Goal: Task Accomplishment & Management: Use online tool/utility

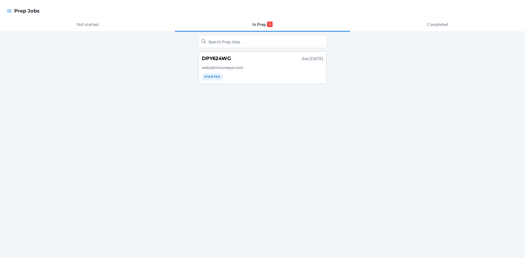
click at [244, 70] on p "webadminsmeyercom" at bounding box center [262, 67] width 121 height 7
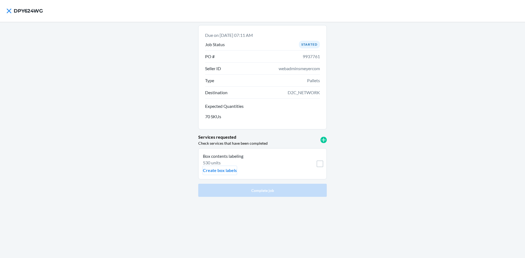
click at [222, 172] on p "Create box labels" at bounding box center [220, 170] width 34 height 7
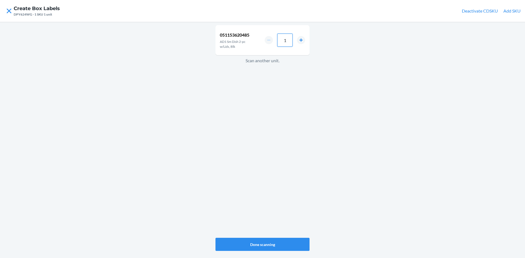
click at [286, 40] on input "1" at bounding box center [284, 40] width 15 height 13
type input "4"
click at [268, 244] on button "Done scanning" at bounding box center [263, 244] width 94 height 13
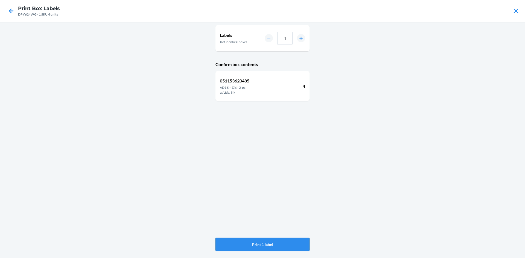
click at [268, 244] on button "Print 1 label" at bounding box center [263, 244] width 94 height 13
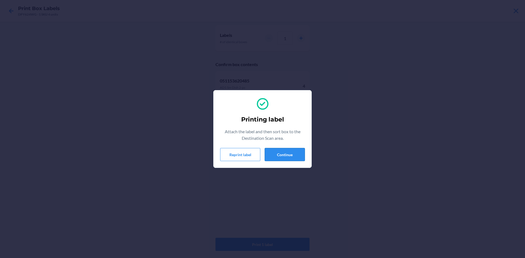
click at [290, 153] on button "Continue" at bounding box center [285, 154] width 40 height 13
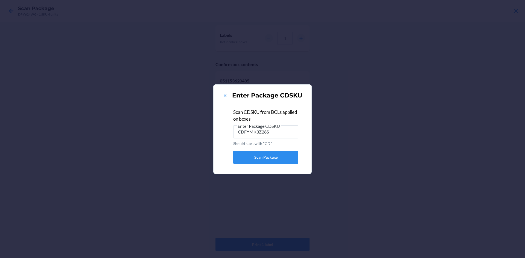
type input "CDFYMK3Z28S"
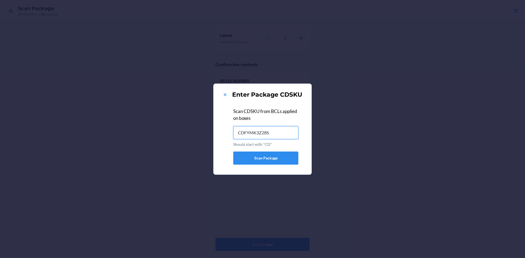
type input "CDFYMK3Z28S"
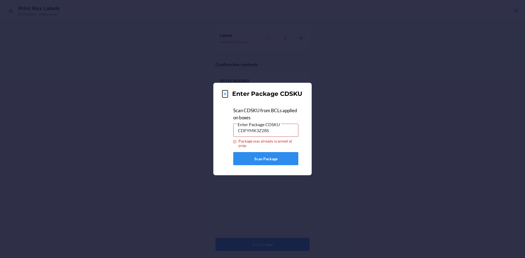
click at [223, 92] on icon at bounding box center [224, 93] width 5 height 5
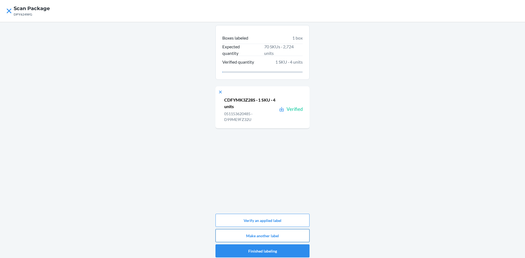
click at [270, 236] on button "Make another label" at bounding box center [263, 235] width 94 height 13
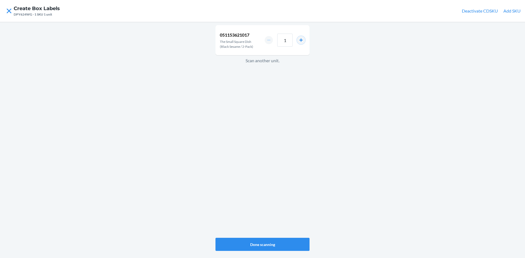
click at [299, 39] on button "increment number" at bounding box center [301, 40] width 8 height 8
click at [298, 39] on button "increment number" at bounding box center [301, 40] width 8 height 8
click at [301, 40] on button "increment number" at bounding box center [301, 40] width 8 height 8
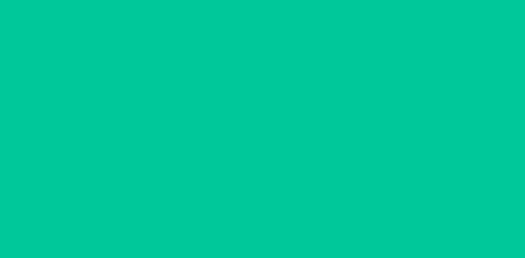
type input "4"
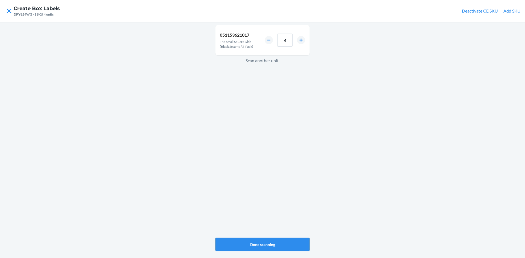
click at [271, 246] on button "Done scanning" at bounding box center [263, 244] width 94 height 13
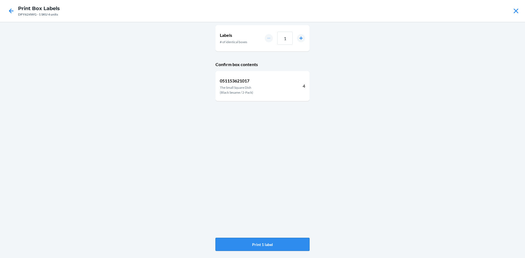
click at [282, 242] on button "Print 1 label" at bounding box center [263, 244] width 94 height 13
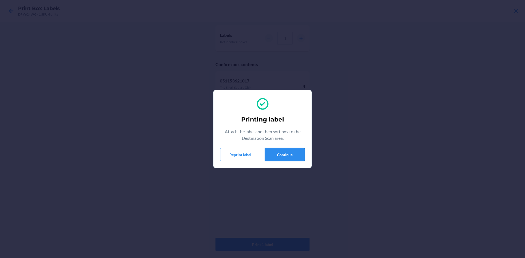
click at [288, 155] on button "Continue" at bounding box center [285, 154] width 40 height 13
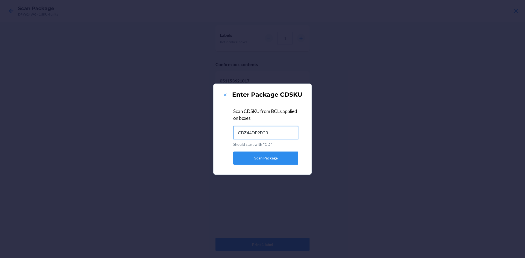
type input "CDZ44DE9FG3"
click at [224, 94] on icon at bounding box center [225, 95] width 3 height 3
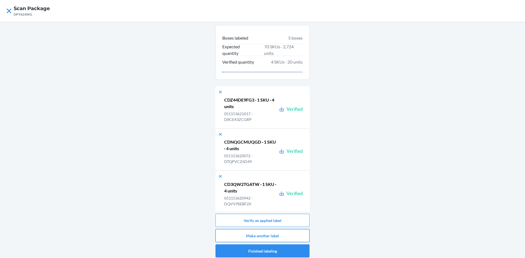
click at [279, 237] on button "Make another label" at bounding box center [263, 235] width 94 height 13
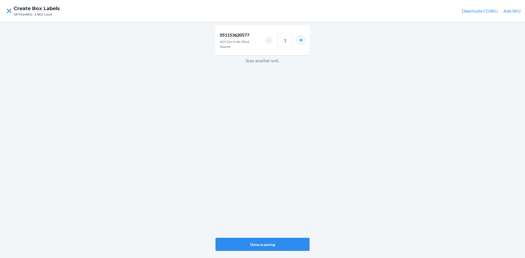
click at [302, 40] on button "increment number" at bounding box center [301, 40] width 8 height 8
type input "2"
click at [280, 242] on button "Done scanning" at bounding box center [263, 244] width 94 height 13
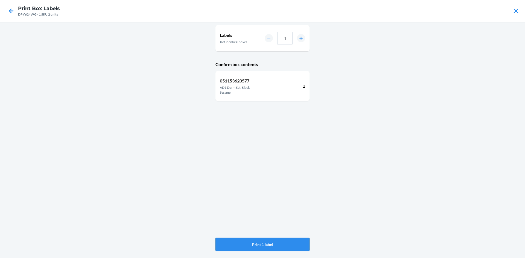
click at [282, 248] on button "Print 1 label" at bounding box center [263, 244] width 94 height 13
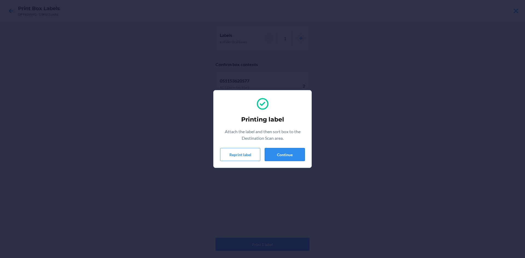
click at [281, 154] on button "Continue" at bounding box center [285, 154] width 40 height 13
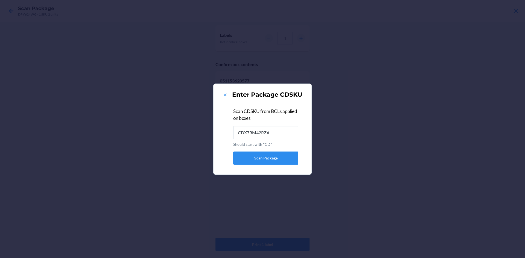
type input "CDX7RM42RZA"
click at [225, 95] on icon at bounding box center [224, 94] width 5 height 5
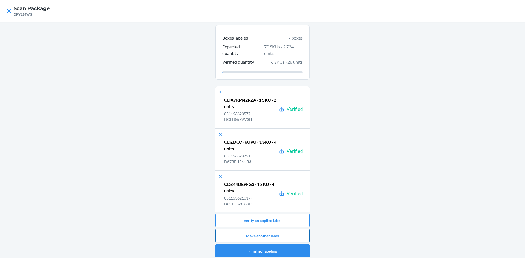
click at [278, 237] on button "Make another label" at bounding box center [263, 235] width 94 height 13
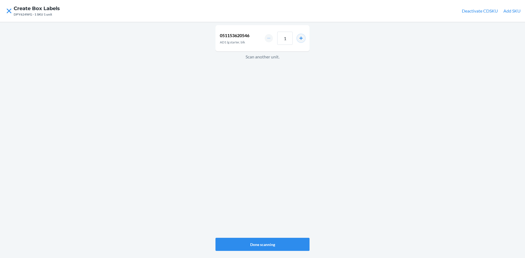
click at [303, 36] on button "increment number" at bounding box center [301, 38] width 8 height 8
click at [300, 39] on button "increment number" at bounding box center [301, 38] width 8 height 8
type input "4"
click at [278, 242] on button "Done scanning" at bounding box center [263, 244] width 94 height 13
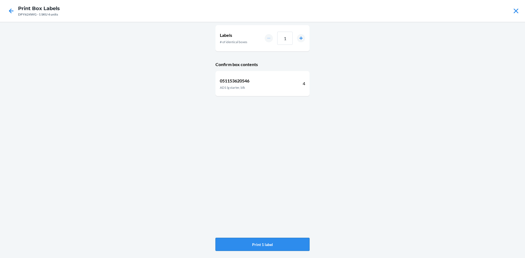
click at [276, 243] on button "Print 1 label" at bounding box center [263, 244] width 94 height 13
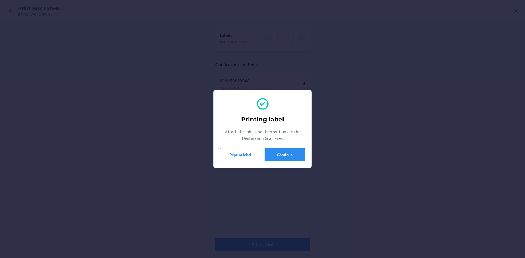
click at [280, 156] on button "Continue" at bounding box center [285, 154] width 40 height 13
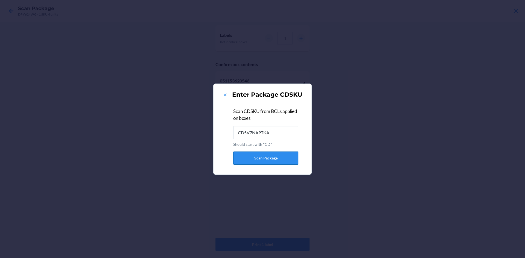
type input "CD5V7NA9TKA"
click at [225, 95] on icon at bounding box center [224, 94] width 5 height 5
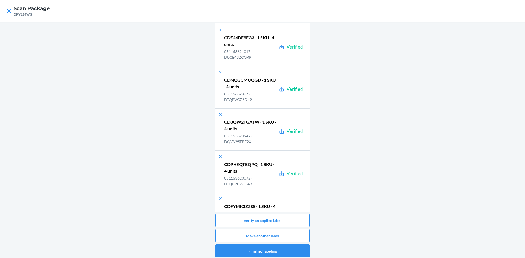
scroll to position [299, 0]
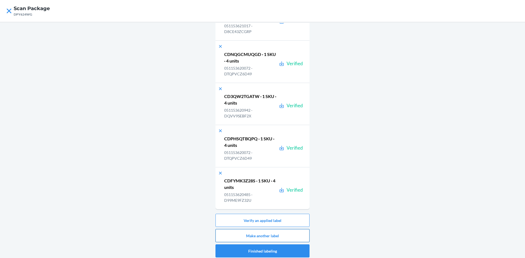
click at [278, 236] on button "Make another label" at bounding box center [263, 235] width 94 height 13
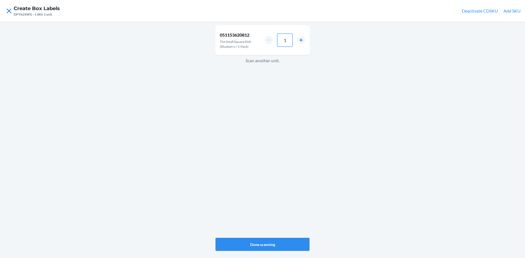
click at [286, 40] on input "1" at bounding box center [284, 40] width 15 height 13
type input "4"
click at [287, 247] on button "Done scanning" at bounding box center [263, 244] width 94 height 13
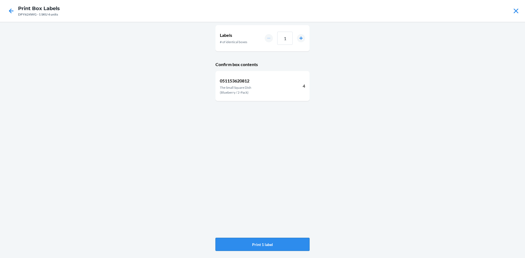
click at [266, 243] on button "Print 1 label" at bounding box center [263, 244] width 94 height 13
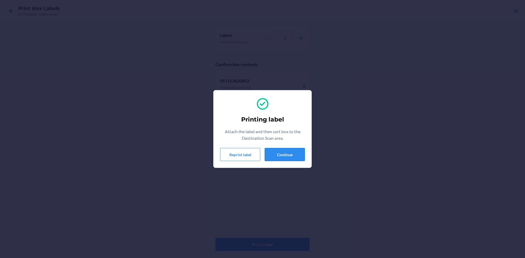
click at [283, 153] on button "Continue" at bounding box center [285, 154] width 40 height 13
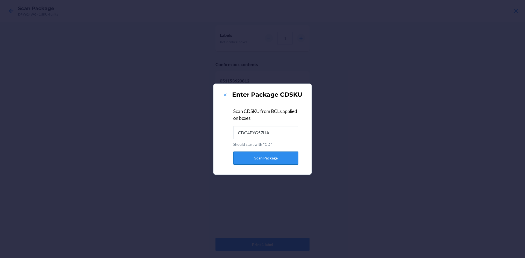
type input "CDC4PYG57HA"
click at [226, 96] on icon at bounding box center [224, 94] width 5 height 5
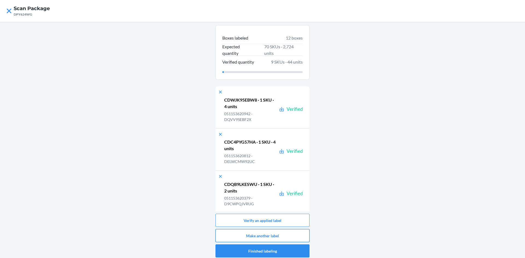
click at [278, 236] on button "Make another label" at bounding box center [263, 235] width 94 height 13
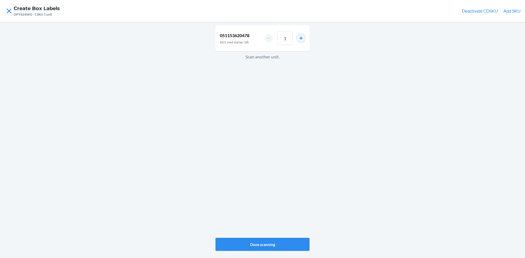
click at [301, 38] on button "increment number" at bounding box center [301, 38] width 8 height 8
click at [302, 38] on button "increment number" at bounding box center [301, 38] width 8 height 8
type input "4"
click at [266, 246] on button "Done scanning" at bounding box center [263, 244] width 94 height 13
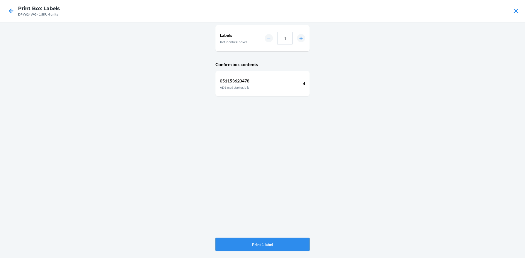
click at [269, 242] on button "Print 1 label" at bounding box center [263, 244] width 94 height 13
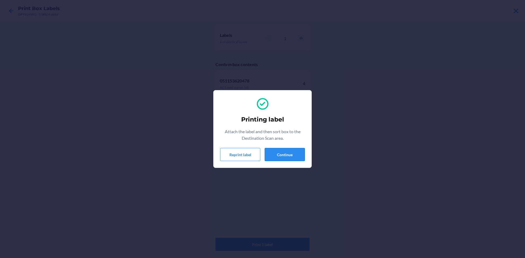
click at [284, 153] on button "Continue" at bounding box center [285, 154] width 40 height 13
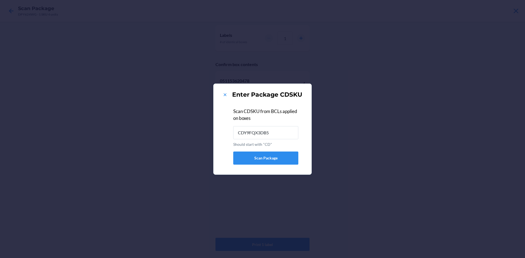
type input "CDY9FQX3DB5"
click at [225, 94] on icon at bounding box center [224, 94] width 5 height 5
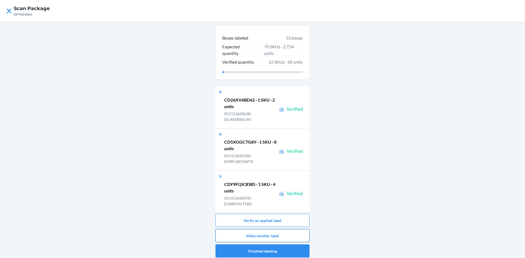
click at [266, 237] on button "Make another label" at bounding box center [263, 235] width 94 height 13
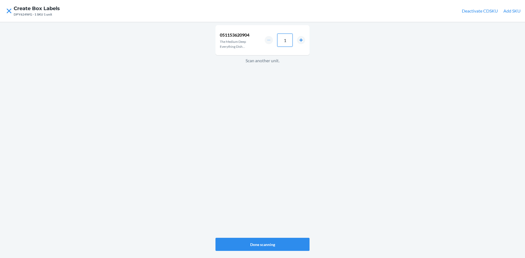
click at [289, 41] on input "1" at bounding box center [284, 40] width 15 height 13
type input "8"
click at [274, 246] on button "Done scanning" at bounding box center [263, 244] width 94 height 13
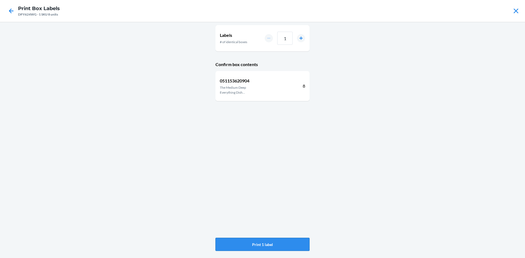
click at [273, 246] on button "Print 1 label" at bounding box center [263, 244] width 94 height 13
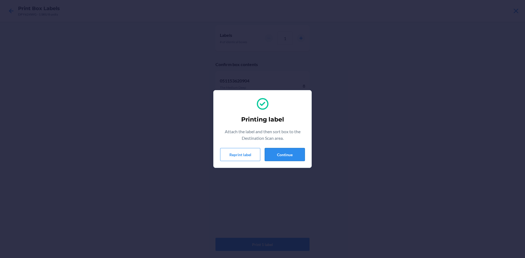
click at [283, 153] on button "Continue" at bounding box center [285, 154] width 40 height 13
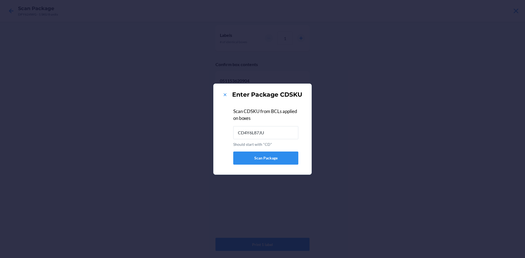
type input "CD4Y6L87JU2"
click at [226, 97] on icon at bounding box center [224, 94] width 5 height 5
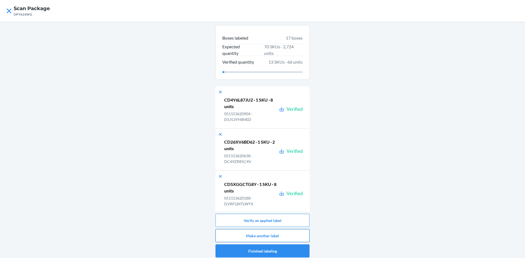
click at [288, 238] on button "Make another label" at bounding box center [263, 235] width 94 height 13
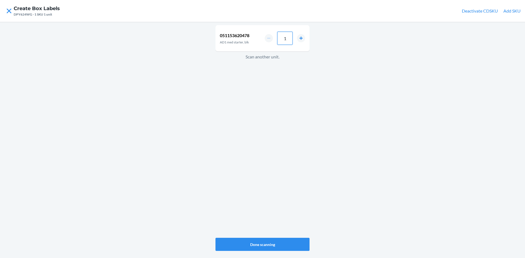
click at [289, 38] on input "1" at bounding box center [284, 38] width 15 height 13
type input "4"
click at [281, 247] on button "Done scanning" at bounding box center [263, 244] width 94 height 13
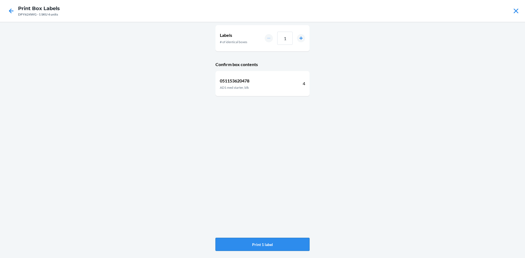
click at [266, 242] on button "Print 1 label" at bounding box center [263, 244] width 94 height 13
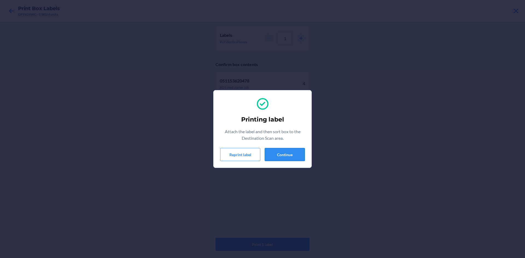
click at [279, 155] on button "Continue" at bounding box center [285, 154] width 40 height 13
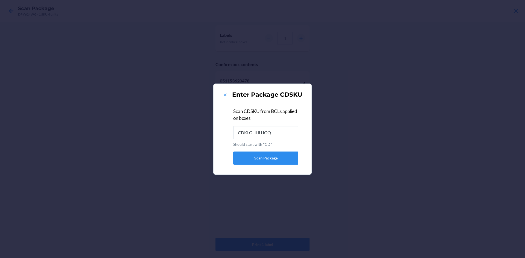
type input "CDKLGHHUJGQ"
click at [226, 93] on icon at bounding box center [224, 94] width 5 height 5
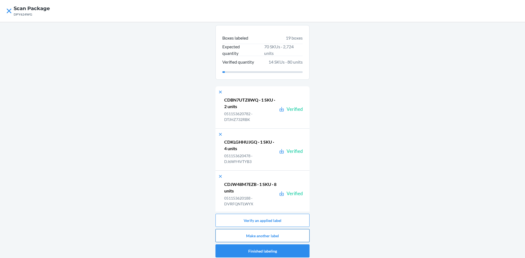
click at [237, 235] on button "Make another label" at bounding box center [263, 235] width 94 height 13
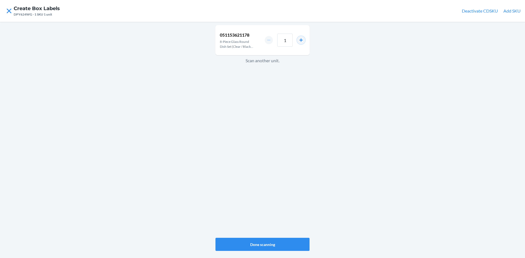
click at [302, 41] on button "increment number" at bounding box center [301, 40] width 8 height 8
type input "2"
click at [278, 242] on button "Done scanning" at bounding box center [263, 244] width 94 height 13
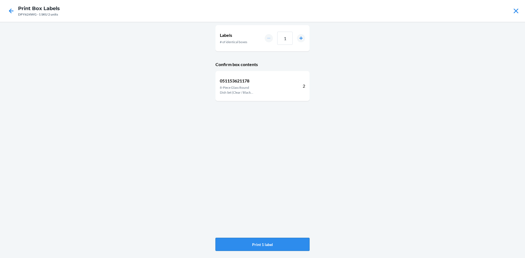
drag, startPoint x: 261, startPoint y: 244, endPoint x: 276, endPoint y: 238, distance: 16.0
click at [261, 243] on button "Print 1 label" at bounding box center [263, 244] width 94 height 13
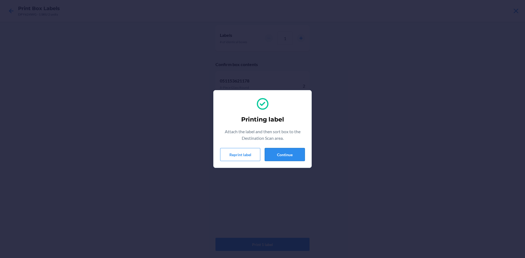
click at [280, 155] on button "Continue" at bounding box center [285, 154] width 40 height 13
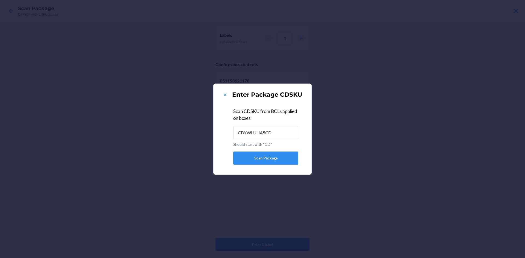
type input "CDYWLUHA5CD"
click at [224, 94] on icon at bounding box center [224, 94] width 5 height 5
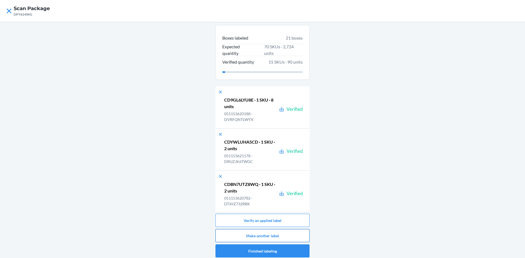
click at [275, 235] on button "Make another label" at bounding box center [263, 235] width 94 height 13
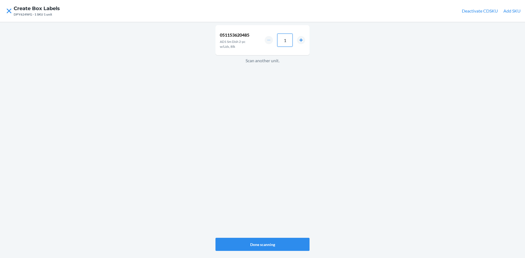
click at [287, 43] on input "1" at bounding box center [284, 40] width 15 height 13
type input "4"
click at [276, 243] on button "Done scanning" at bounding box center [263, 244] width 94 height 13
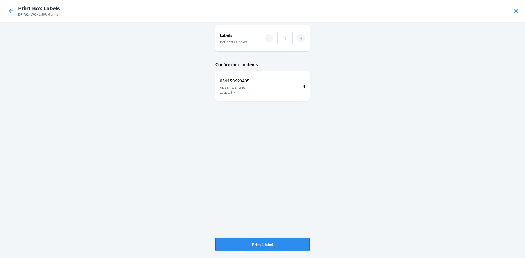
click at [275, 244] on button "Print 1 label" at bounding box center [263, 244] width 94 height 13
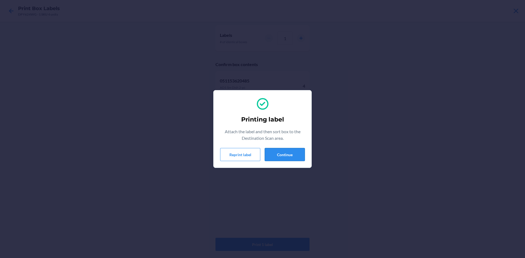
click at [281, 156] on button "Continue" at bounding box center [285, 154] width 40 height 13
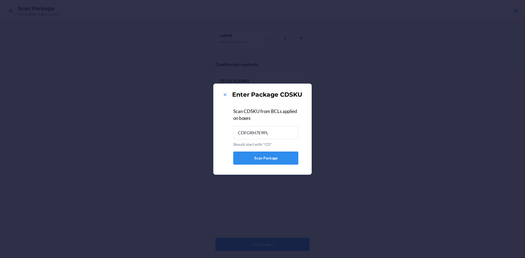
type input "CDFGRH7E9PL"
click at [225, 96] on icon at bounding box center [224, 94] width 5 height 5
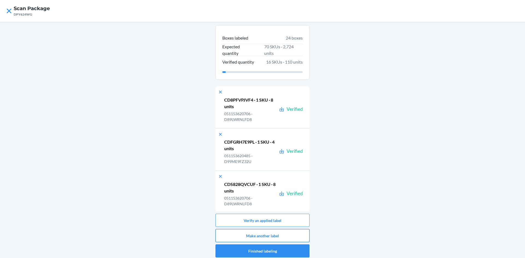
drag, startPoint x: 287, startPoint y: 235, endPoint x: 291, endPoint y: 234, distance: 4.9
click at [291, 234] on button "Make another label" at bounding box center [263, 235] width 94 height 13
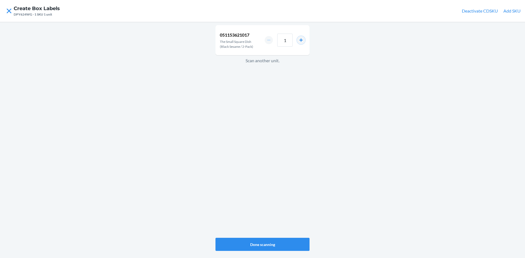
click at [302, 40] on button "increment number" at bounding box center [301, 40] width 8 height 8
type input "4"
click at [270, 243] on button "Done scanning" at bounding box center [263, 244] width 94 height 13
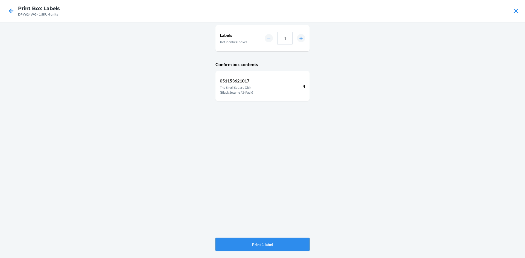
click at [265, 244] on button "Print 1 label" at bounding box center [263, 244] width 94 height 13
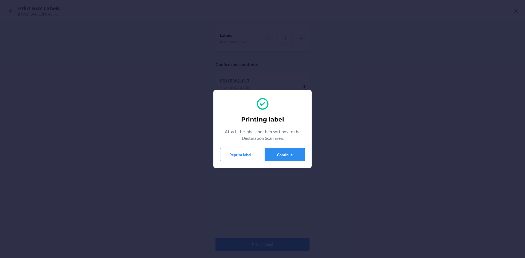
click at [286, 153] on button "Continue" at bounding box center [285, 154] width 40 height 13
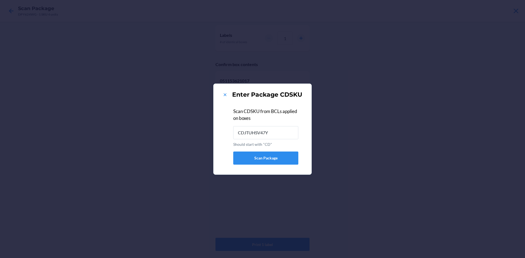
type input "CDJTUHSV47Y"
click at [225, 95] on icon at bounding box center [225, 95] width 3 height 3
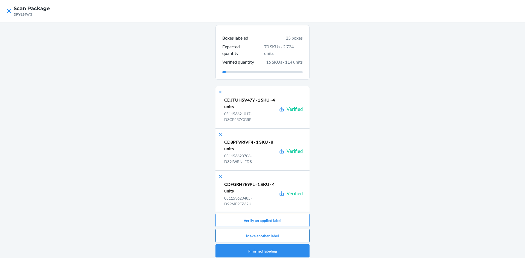
click at [267, 235] on button "Make another label" at bounding box center [263, 235] width 94 height 13
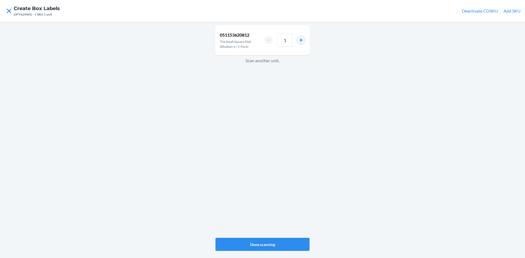
click at [300, 39] on button "increment number" at bounding box center [301, 40] width 8 height 8
type input "4"
click at [277, 243] on button "Done scanning" at bounding box center [263, 244] width 94 height 13
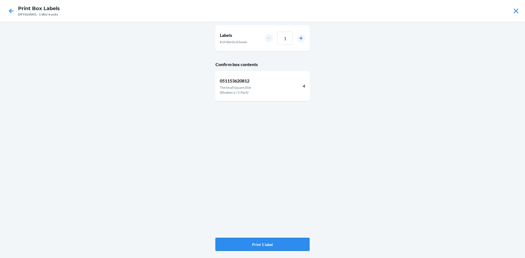
click at [272, 247] on button "Print 1 label" at bounding box center [263, 244] width 94 height 13
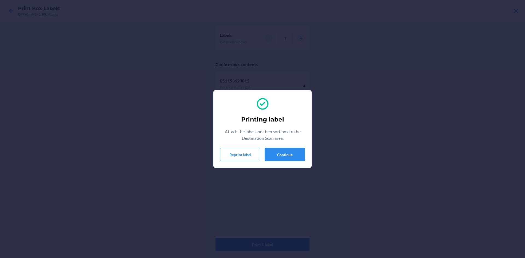
click at [283, 152] on button "Continue" at bounding box center [285, 154] width 40 height 13
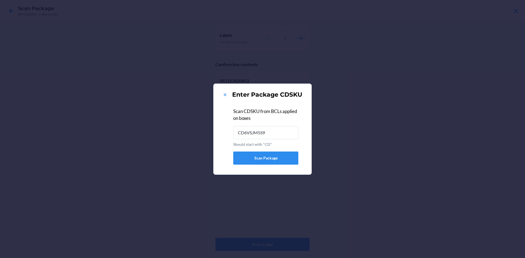
type input "CD6VSJM5S98"
click at [226, 94] on icon at bounding box center [224, 94] width 5 height 5
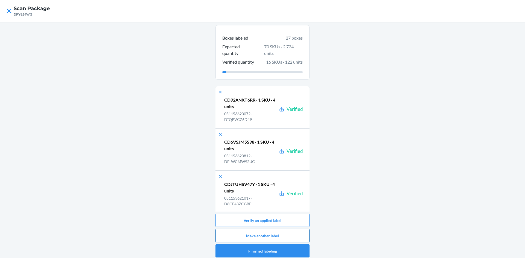
click at [297, 238] on button "Make another label" at bounding box center [263, 235] width 94 height 13
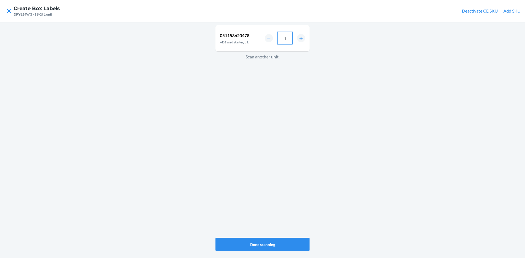
click at [287, 37] on input "1" at bounding box center [284, 38] width 15 height 13
type input "4"
click at [251, 243] on button "Done scanning" at bounding box center [263, 244] width 94 height 13
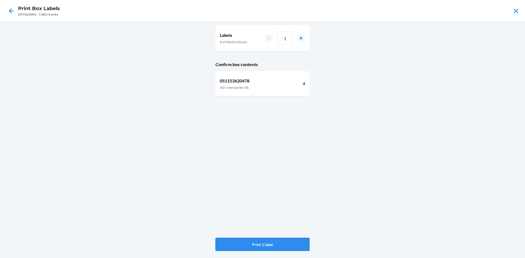
click at [284, 243] on button "Print 1 label" at bounding box center [263, 244] width 94 height 13
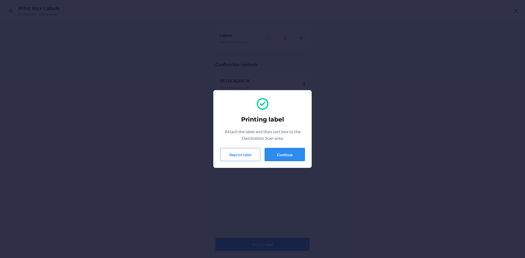
click at [280, 153] on button "Continue" at bounding box center [285, 154] width 40 height 13
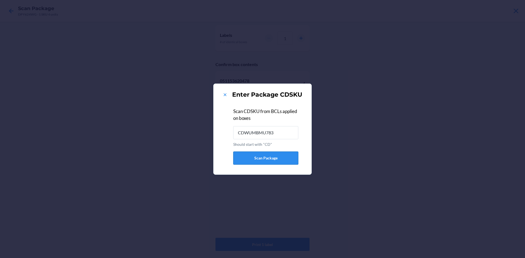
type input "CDWUMBMU783"
click at [226, 96] on icon at bounding box center [225, 95] width 3 height 3
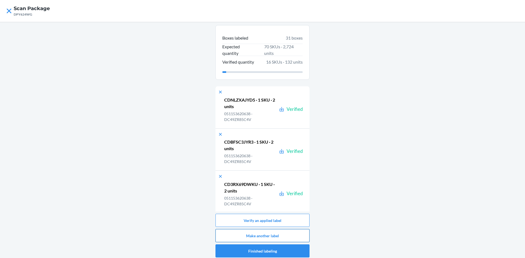
click at [283, 236] on button "Make another label" at bounding box center [263, 235] width 94 height 13
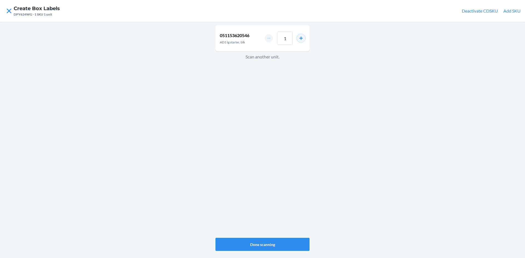
click at [300, 39] on button "increment number" at bounding box center [301, 38] width 8 height 8
click at [301, 39] on button "increment number" at bounding box center [301, 38] width 8 height 8
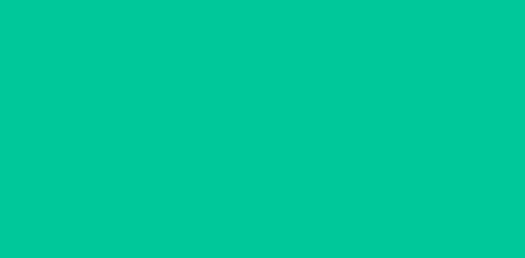
type input "4"
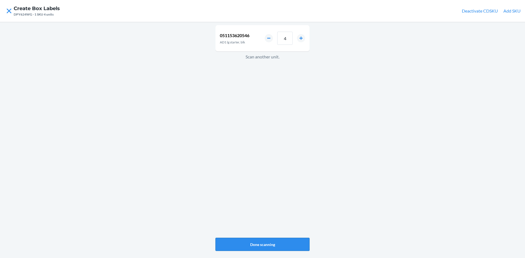
click at [269, 242] on button "Done scanning" at bounding box center [263, 244] width 94 height 13
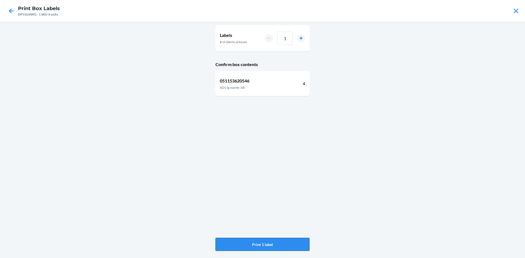
click at [266, 242] on button "Print 1 label" at bounding box center [263, 244] width 94 height 13
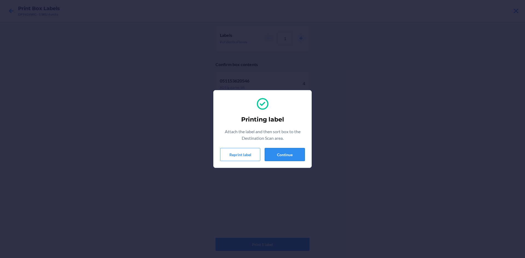
click at [293, 153] on button "Continue" at bounding box center [285, 154] width 40 height 13
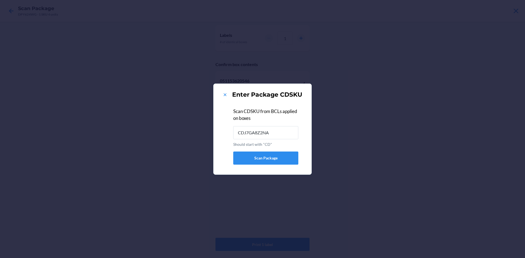
type input "CDJ7GA8Z2NA"
click at [226, 95] on icon at bounding box center [224, 94] width 5 height 5
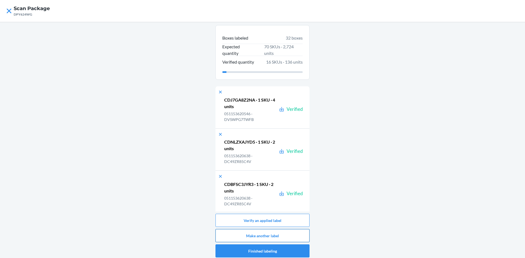
click at [270, 234] on button "Make another label" at bounding box center [263, 235] width 94 height 13
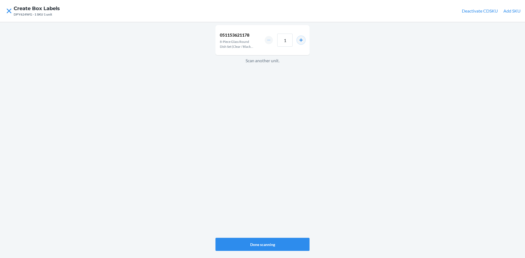
click at [302, 41] on button "increment number" at bounding box center [301, 40] width 8 height 8
type input "2"
click at [269, 244] on button "Done scanning" at bounding box center [263, 244] width 94 height 13
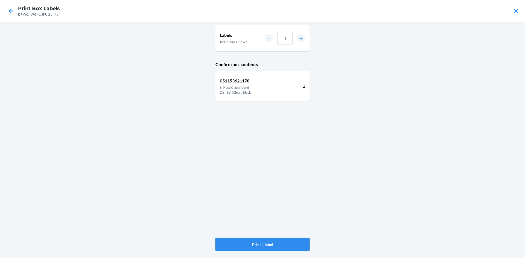
click at [267, 241] on button "Print 1 label" at bounding box center [263, 244] width 94 height 13
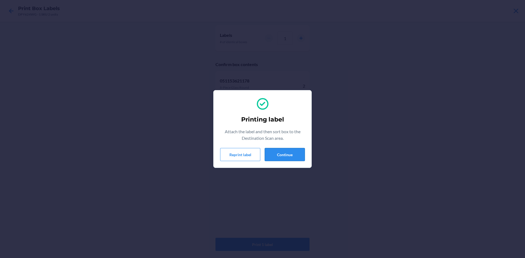
click at [273, 152] on button "Continue" at bounding box center [285, 154] width 40 height 13
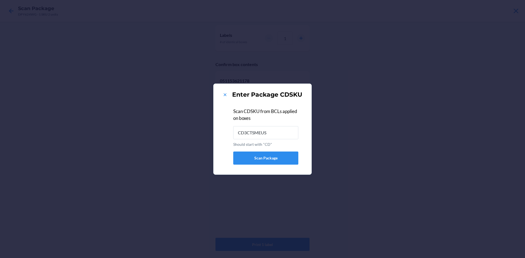
type input "CD3CTSMEUS8"
click at [225, 94] on icon at bounding box center [224, 94] width 5 height 5
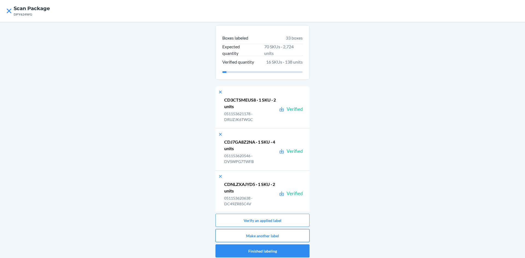
click at [286, 234] on button "Make another label" at bounding box center [263, 235] width 94 height 13
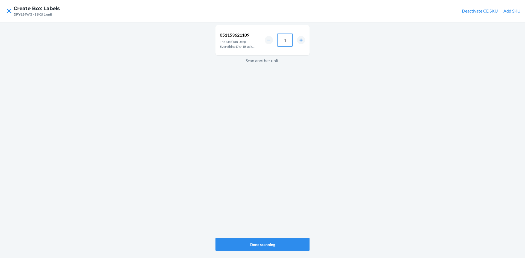
click at [290, 41] on input "1" at bounding box center [284, 40] width 15 height 13
type input "8"
click at [262, 243] on button "Done scanning" at bounding box center [263, 244] width 94 height 13
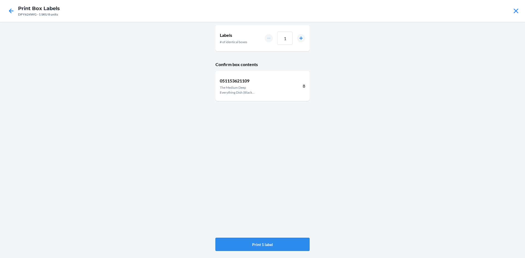
click at [261, 242] on button "Print 1 label" at bounding box center [263, 244] width 94 height 13
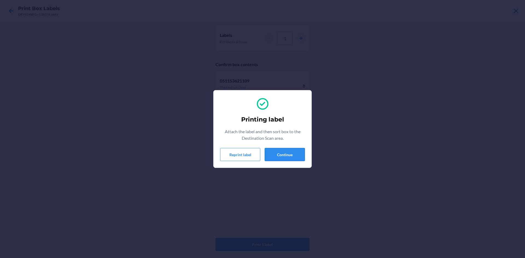
click at [285, 156] on button "Continue" at bounding box center [285, 154] width 40 height 13
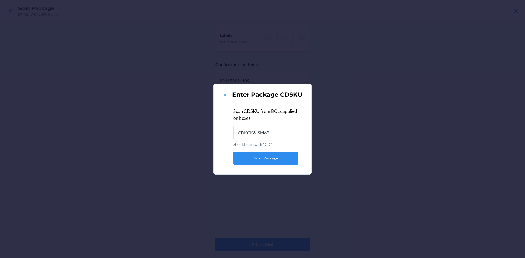
type input "CDKCK8LSM6B"
click at [223, 93] on icon at bounding box center [224, 94] width 5 height 5
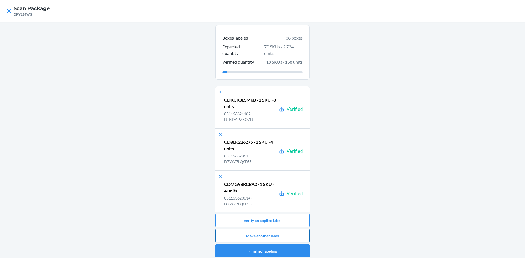
click at [281, 235] on button "Make another label" at bounding box center [263, 235] width 94 height 13
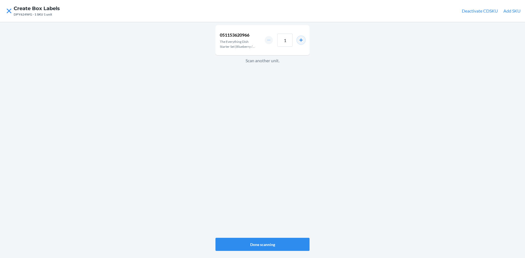
click at [302, 40] on button "increment number" at bounding box center [301, 40] width 8 height 8
click at [302, 41] on button "increment number" at bounding box center [301, 40] width 8 height 8
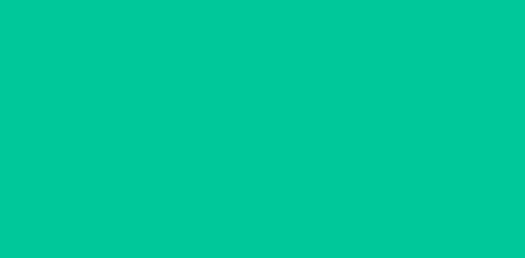
type input "4"
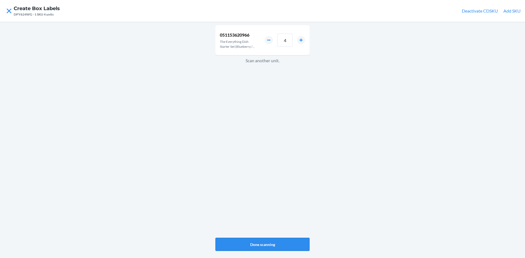
click at [259, 244] on button "Done scanning" at bounding box center [263, 244] width 94 height 13
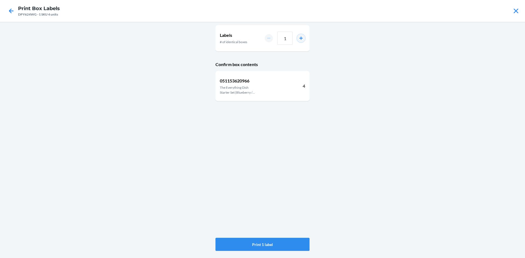
click at [300, 38] on button "increment number" at bounding box center [301, 38] width 8 height 8
type input "3"
click at [272, 245] on button "Print 3 labels" at bounding box center [263, 244] width 94 height 13
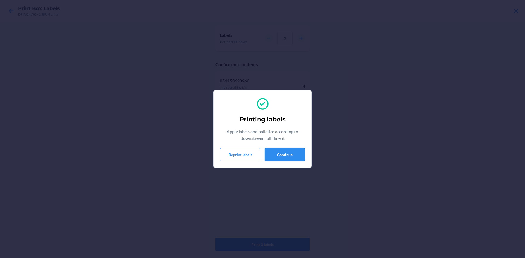
click at [280, 155] on button "Continue" at bounding box center [285, 154] width 40 height 13
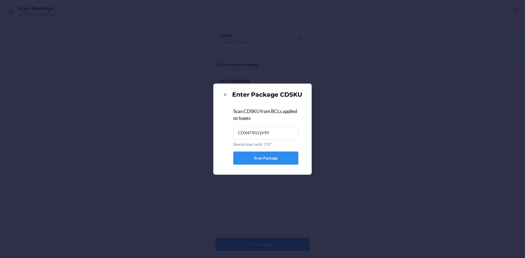
type input "CDX4T9GQV9Y"
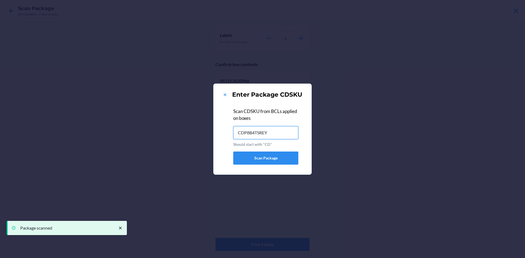
type input "CDP8B4TSREY"
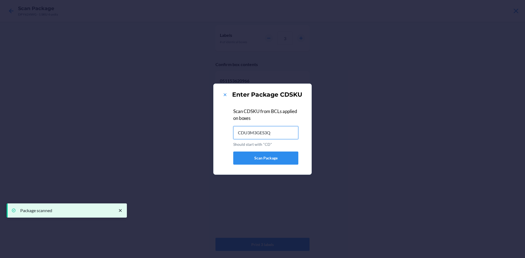
type input "CDU3M3GES3Q"
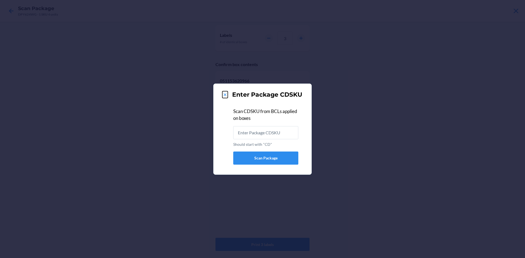
click at [226, 94] on icon at bounding box center [225, 95] width 3 height 3
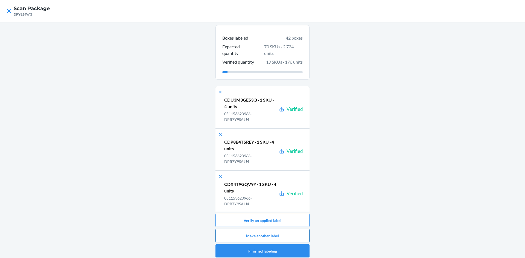
click at [280, 236] on button "Make another label" at bounding box center [263, 235] width 94 height 13
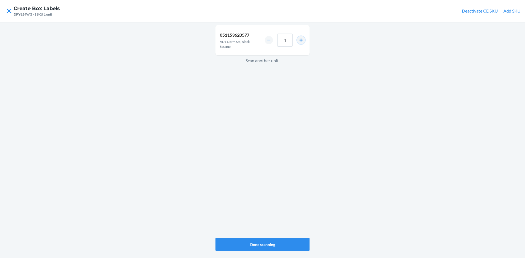
click at [301, 39] on button "increment number" at bounding box center [301, 40] width 8 height 8
type input "2"
click at [271, 244] on button "Done scanning" at bounding box center [263, 244] width 94 height 13
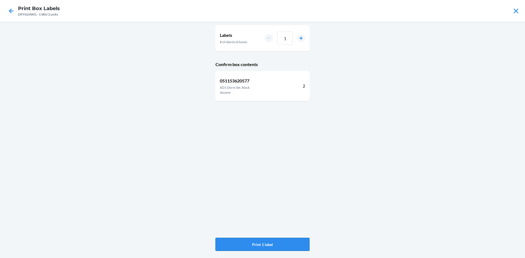
click at [271, 246] on button "Print 1 label" at bounding box center [263, 244] width 94 height 13
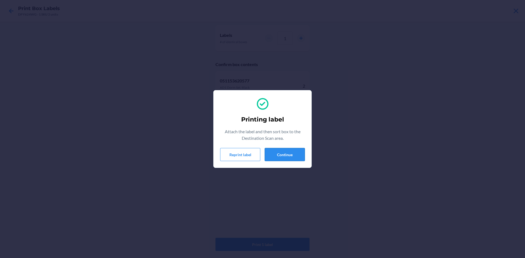
click at [289, 156] on button "Continue" at bounding box center [285, 154] width 40 height 13
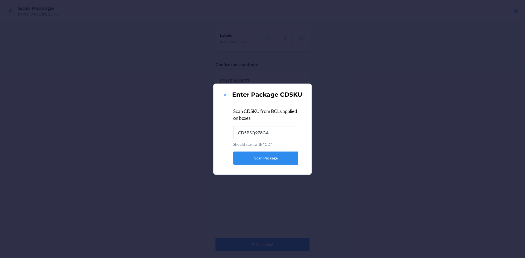
type input "CD5BSQ978GA"
click at [225, 95] on icon at bounding box center [225, 95] width 3 height 3
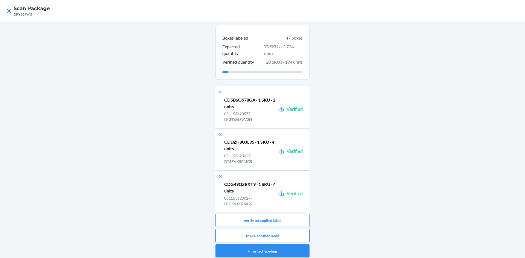
click at [286, 234] on button "Make another label" at bounding box center [263, 235] width 94 height 13
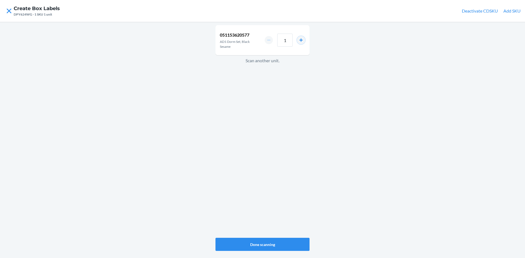
click at [300, 40] on button "increment number" at bounding box center [301, 40] width 8 height 8
type input "2"
click at [277, 242] on button "Done scanning" at bounding box center [263, 244] width 94 height 13
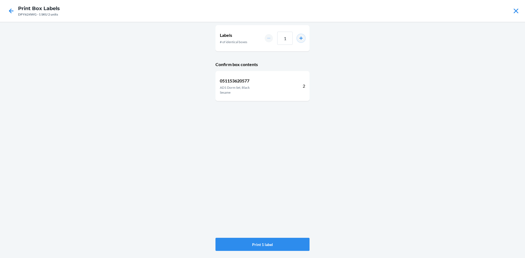
click at [301, 38] on button "increment number" at bounding box center [301, 38] width 8 height 8
type input "2"
click at [291, 241] on button "Print 2 labels" at bounding box center [263, 244] width 94 height 13
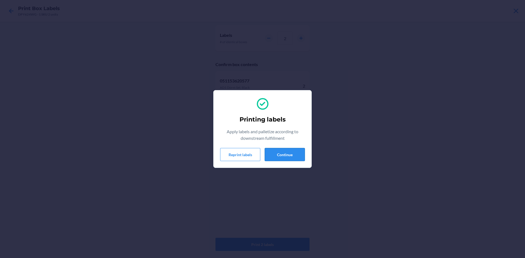
click at [293, 154] on button "Continue" at bounding box center [285, 154] width 40 height 13
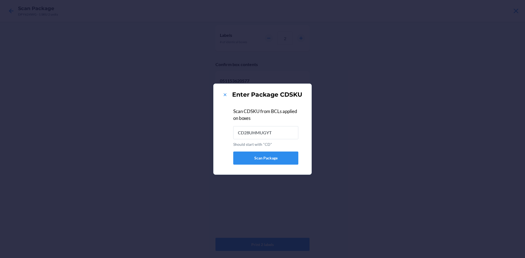
type input "CD28UHMUGYT"
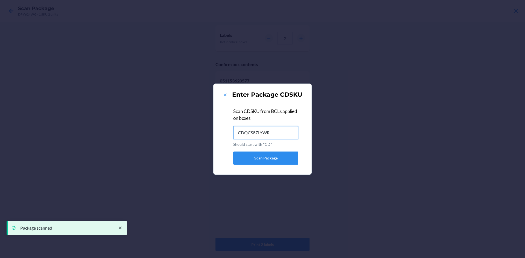
type input "CDQCS8ZLYWR"
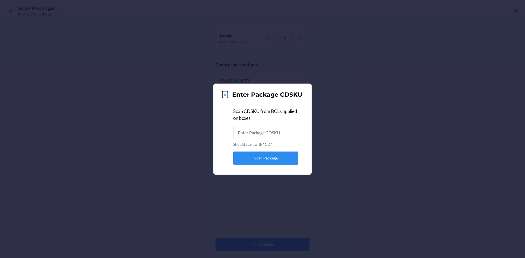
click at [224, 94] on icon at bounding box center [224, 94] width 5 height 5
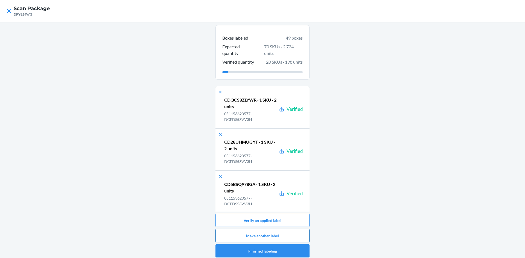
click at [269, 239] on button "Make another label" at bounding box center [263, 235] width 94 height 13
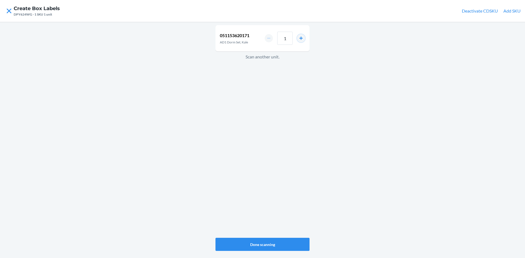
click at [302, 39] on button "increment number" at bounding box center [301, 38] width 8 height 8
type input "2"
click at [276, 245] on button "Done scanning" at bounding box center [263, 244] width 94 height 13
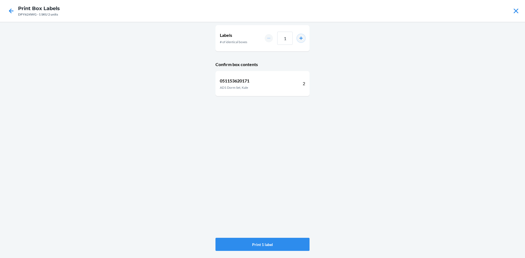
click at [301, 39] on button "increment number" at bounding box center [301, 38] width 8 height 8
type input "2"
click at [293, 242] on button "Print 2 labels" at bounding box center [263, 244] width 94 height 13
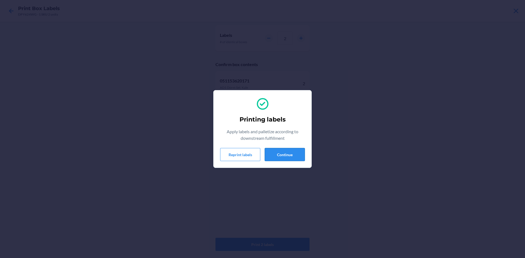
click at [288, 153] on button "Continue" at bounding box center [285, 154] width 40 height 13
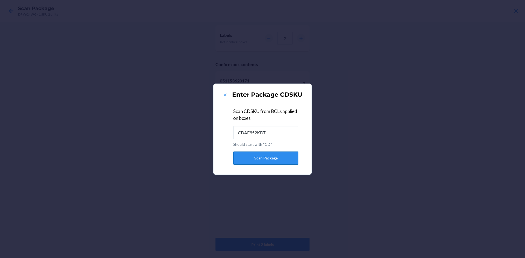
type input "CDAE952KDT6"
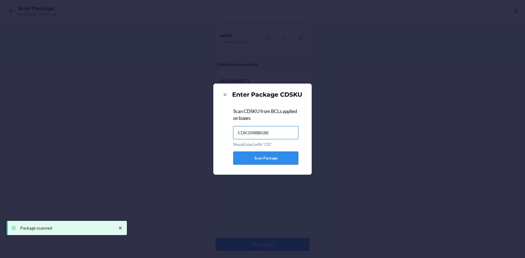
type input "CDK2XRBBG8E"
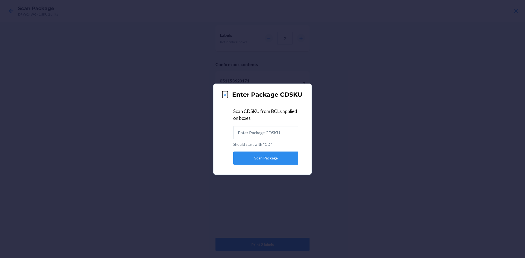
click at [226, 94] on icon at bounding box center [224, 94] width 5 height 5
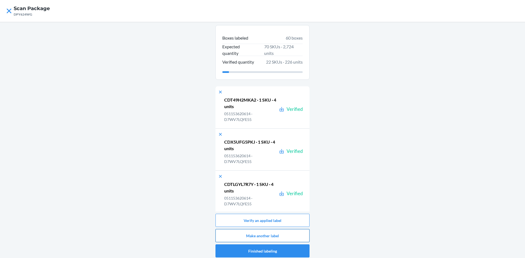
click at [287, 235] on button "Make another label" at bounding box center [263, 235] width 94 height 13
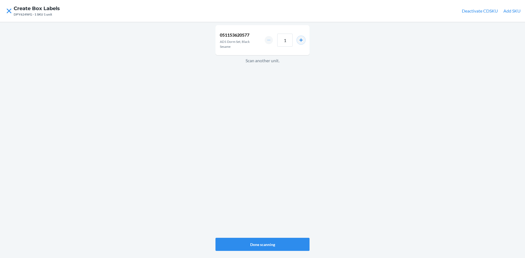
click at [301, 39] on button "increment number" at bounding box center [301, 40] width 8 height 8
type input "2"
click at [268, 244] on button "Done scanning" at bounding box center [263, 244] width 94 height 13
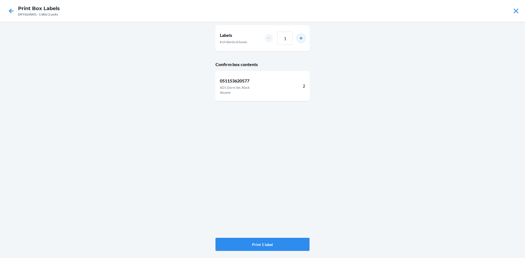
click at [302, 38] on button "increment number" at bounding box center [301, 38] width 8 height 8
type input "2"
click at [268, 245] on button "Print 2 labels" at bounding box center [263, 244] width 94 height 13
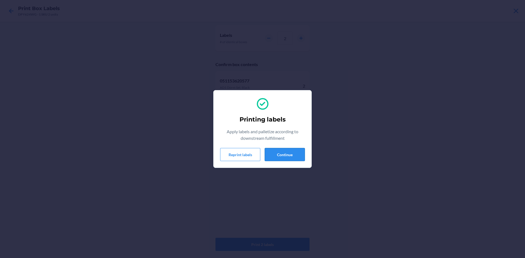
click at [289, 156] on button "Continue" at bounding box center [285, 154] width 40 height 13
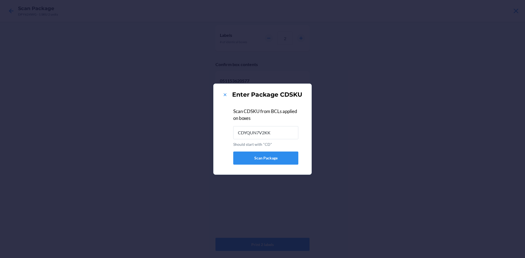
type input "CDYQUN7V2KK"
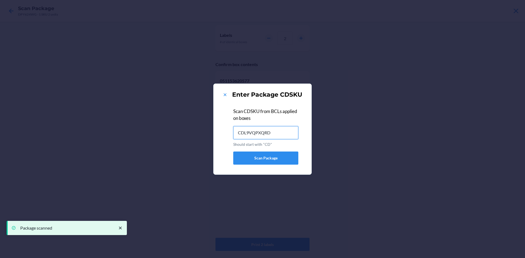
type input "CDL9VQPXQRD"
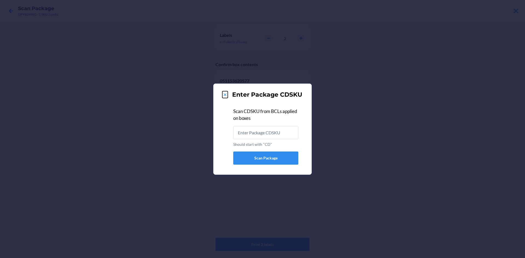
click at [227, 94] on icon at bounding box center [224, 94] width 5 height 5
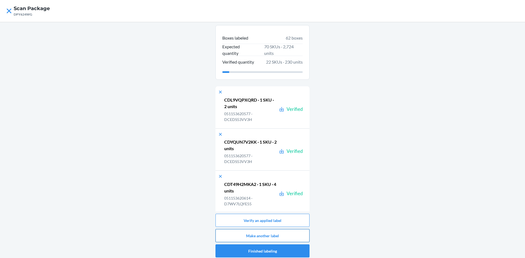
click at [285, 237] on button "Make another label" at bounding box center [263, 235] width 94 height 13
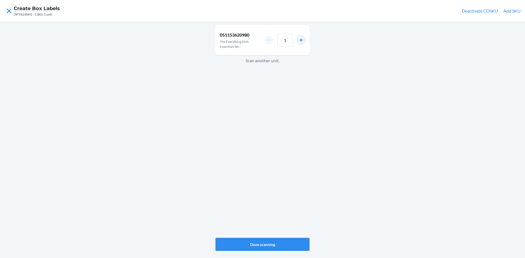
click at [302, 41] on button "increment number" at bounding box center [301, 40] width 8 height 8
type input "2"
click at [281, 246] on button "Done scanning" at bounding box center [263, 244] width 94 height 13
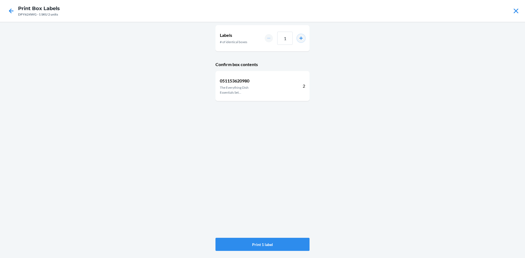
click at [300, 38] on button "increment number" at bounding box center [301, 38] width 8 height 8
click at [301, 38] on button "increment number" at bounding box center [301, 38] width 8 height 8
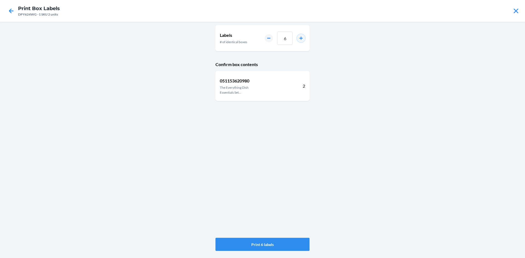
click at [301, 38] on button "increment number" at bounding box center [301, 38] width 8 height 8
type input "7"
click at [288, 243] on button "Print 7 labels" at bounding box center [263, 244] width 94 height 13
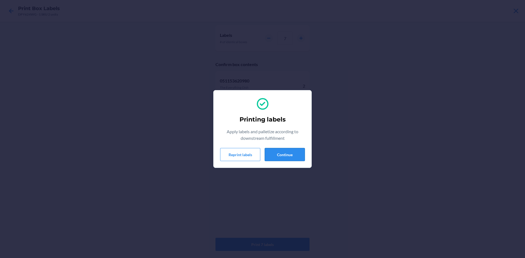
click at [280, 154] on button "Continue" at bounding box center [285, 154] width 40 height 13
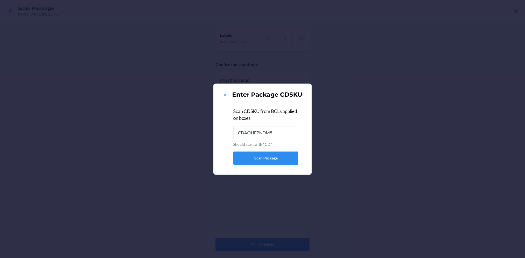
type input "CDAQHFPNDM5"
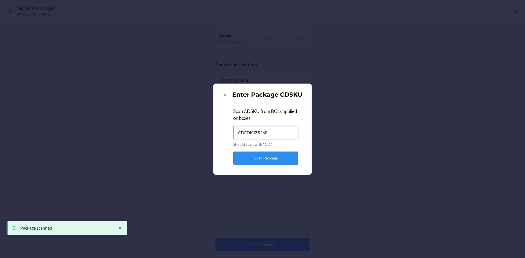
type input "CDFDKJZ526R"
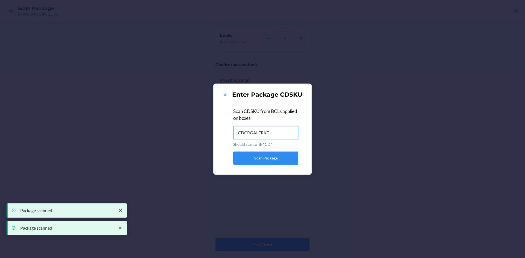
type input "CDCRGALFRKT"
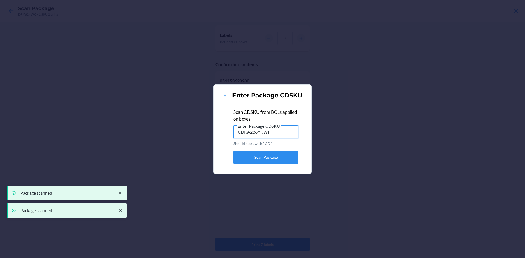
type input "CDKA286YKWP"
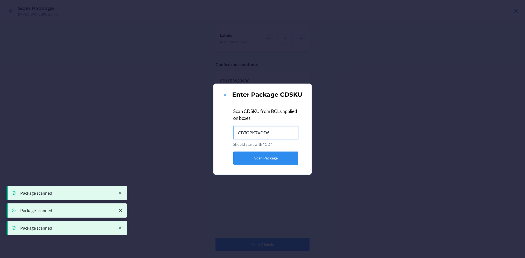
type input "CDTGPK7XDD6"
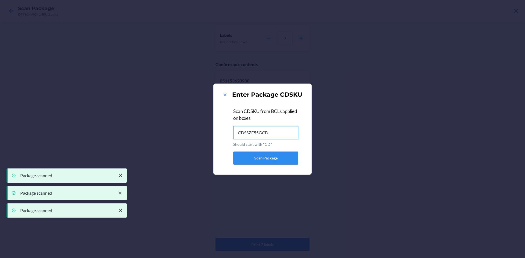
type input "CDSSZE55GCB"
type input "CDZRXW4QDFB"
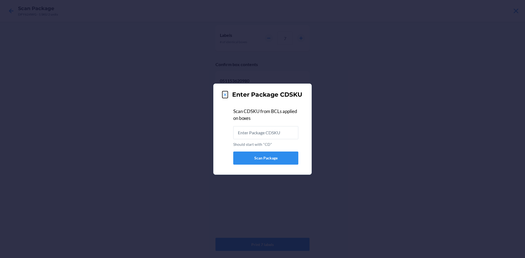
click at [225, 94] on icon at bounding box center [224, 94] width 5 height 5
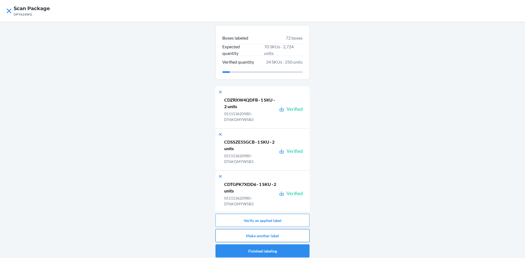
click at [280, 235] on button "Make another label" at bounding box center [263, 235] width 94 height 13
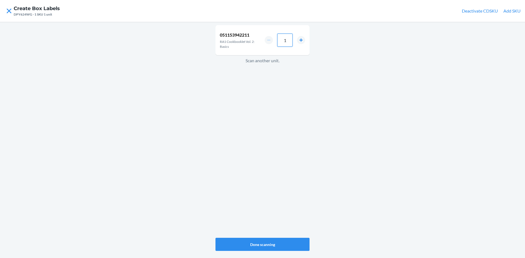
click at [289, 41] on input "1" at bounding box center [284, 40] width 15 height 13
type input "200"
click at [267, 245] on button "Done scanning" at bounding box center [263, 244] width 94 height 13
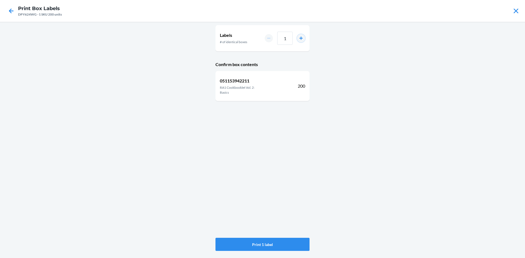
click at [302, 37] on button "increment number" at bounding box center [301, 38] width 8 height 8
type input "3"
click at [259, 242] on button "Print 3 labels" at bounding box center [263, 244] width 94 height 13
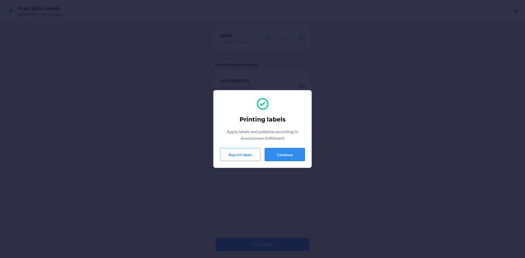
click at [280, 153] on button "Continue" at bounding box center [285, 154] width 40 height 13
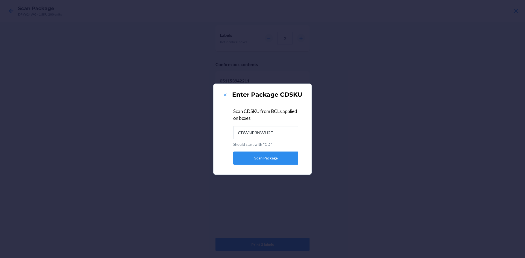
type input "CDWNP3NWH2F"
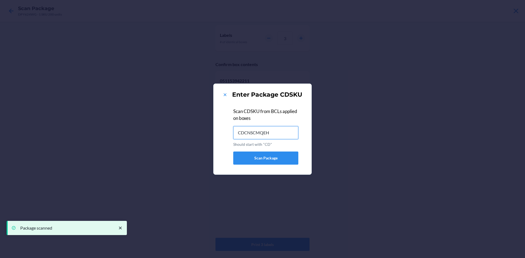
type input "CDCNSCMQEH8"
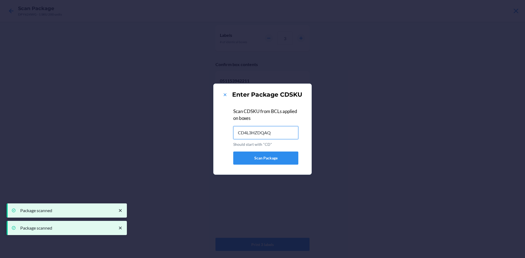
type input "CD4L3HZDQAQ"
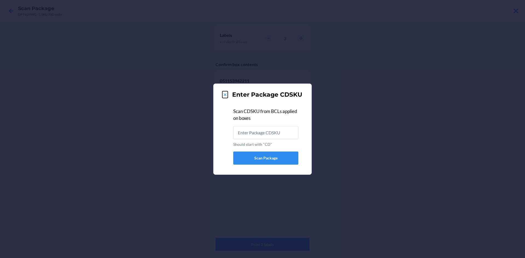
click at [226, 93] on icon at bounding box center [224, 94] width 5 height 5
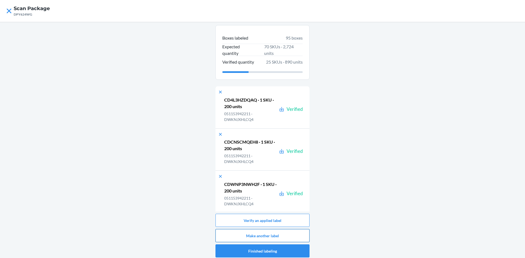
click at [272, 237] on button "Make another label" at bounding box center [263, 235] width 94 height 13
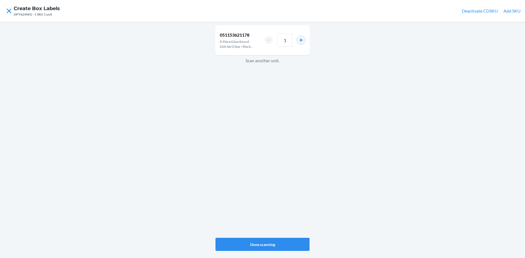
click at [300, 39] on button "increment number" at bounding box center [301, 40] width 8 height 8
type input "2"
click at [255, 244] on button "Done scanning" at bounding box center [263, 244] width 94 height 13
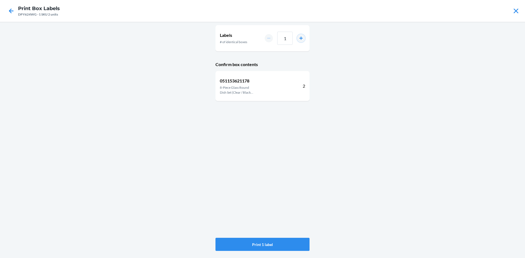
click at [302, 38] on button "increment number" at bounding box center [301, 38] width 8 height 8
type input "3"
click at [258, 244] on button "Print 3 labels" at bounding box center [263, 244] width 94 height 13
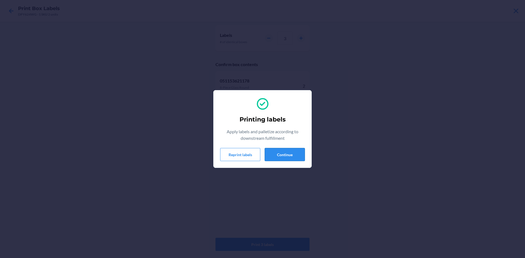
click at [289, 153] on button "Continue" at bounding box center [285, 154] width 40 height 13
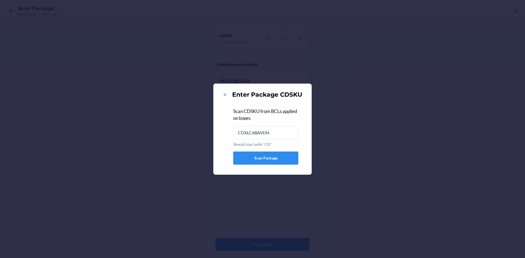
type input "CDXLC6BAVDN"
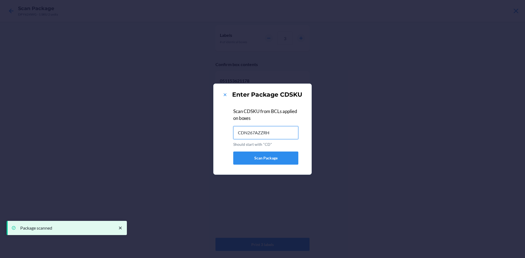
type input "CDN267AZZRH"
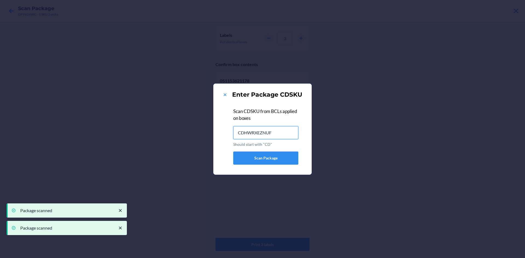
type input "CDHWRXEZNUF"
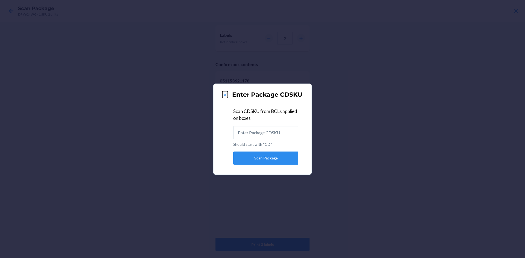
click at [225, 95] on icon at bounding box center [225, 95] width 3 height 3
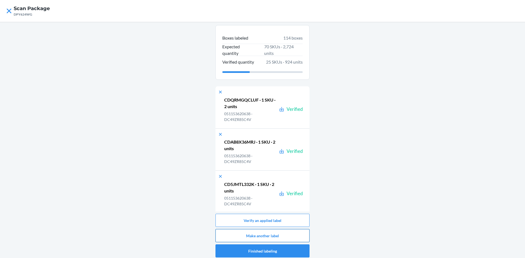
click at [273, 234] on button "Make another label" at bounding box center [263, 235] width 94 height 13
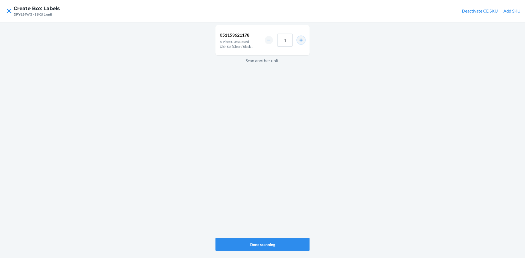
click at [302, 40] on button "increment number" at bounding box center [301, 40] width 8 height 8
type input "2"
click at [272, 246] on button "Done scanning" at bounding box center [263, 244] width 94 height 13
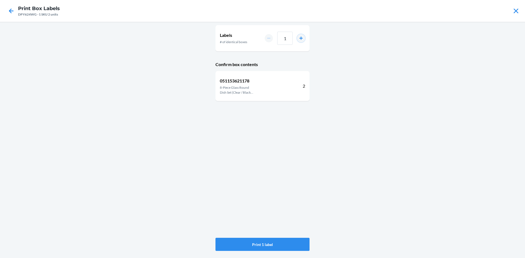
click at [300, 38] on button "increment number" at bounding box center [301, 38] width 8 height 8
click at [301, 37] on button "increment number" at bounding box center [301, 38] width 8 height 8
click at [288, 40] on input "5" at bounding box center [284, 38] width 15 height 13
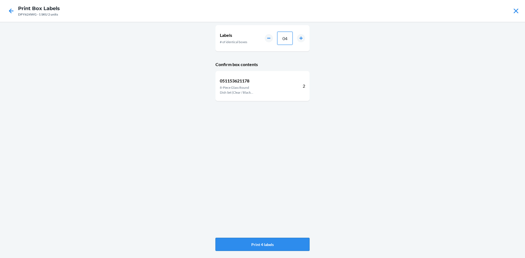
type input "04"
click at [268, 244] on button "Print 4 labels" at bounding box center [263, 244] width 94 height 13
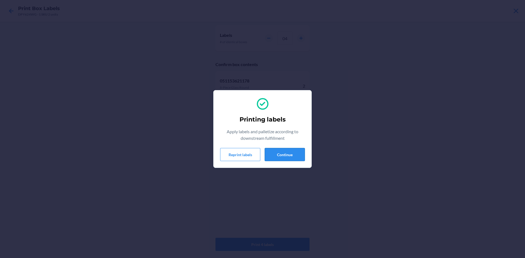
click at [284, 155] on button "Continue" at bounding box center [285, 154] width 40 height 13
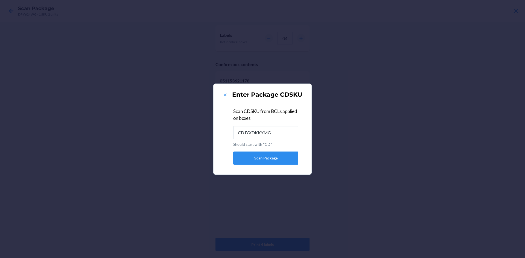
type input "CDJYXDKKYMG"
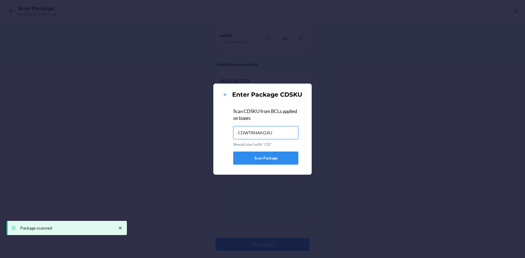
type input "CDWTRHAKGXU"
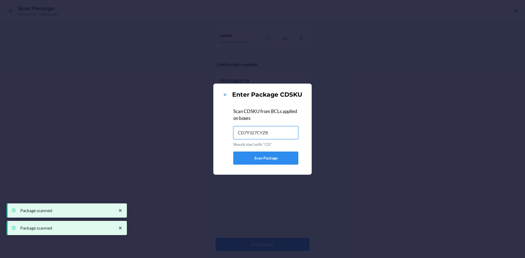
type input "CD7Y327CYZR"
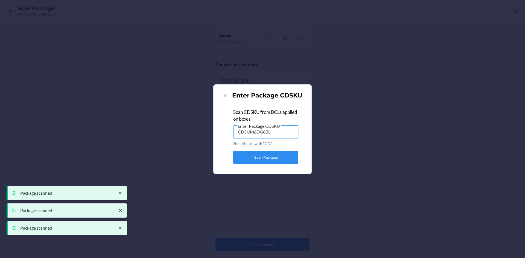
type input "CD5UM6DG8BL"
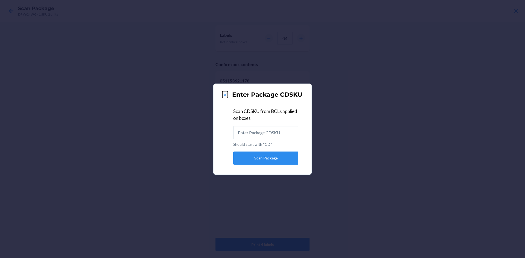
click at [223, 93] on icon at bounding box center [224, 94] width 5 height 5
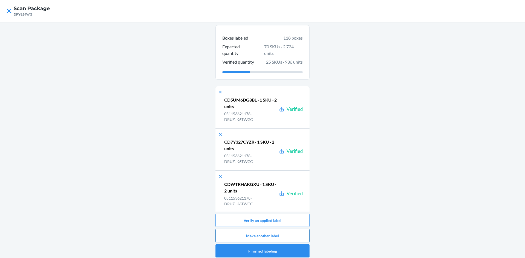
click at [285, 237] on button "Make another label" at bounding box center [263, 235] width 94 height 13
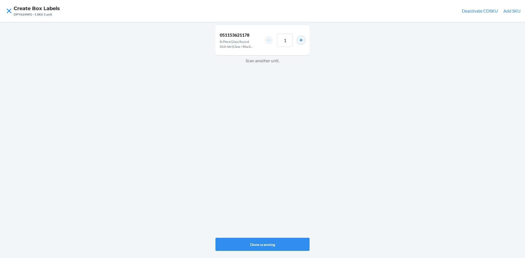
click at [300, 39] on button "increment number" at bounding box center [301, 40] width 8 height 8
type input "2"
click at [261, 245] on button "Done scanning" at bounding box center [263, 244] width 94 height 13
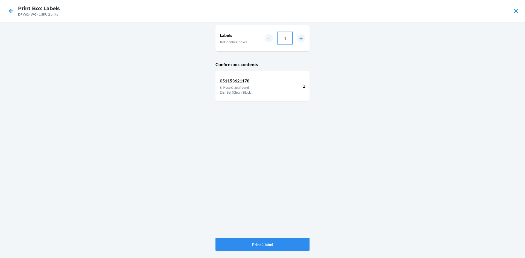
click at [287, 37] on input "1" at bounding box center [284, 38] width 15 height 13
type input "08"
click at [272, 246] on button "Print 8 labels" at bounding box center [263, 244] width 94 height 13
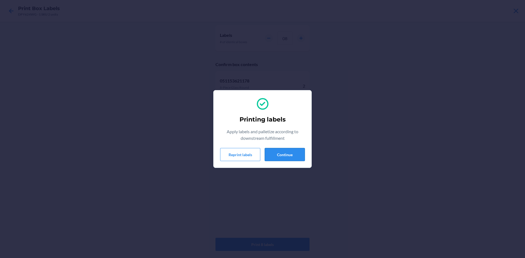
click at [295, 155] on button "Continue" at bounding box center [285, 154] width 40 height 13
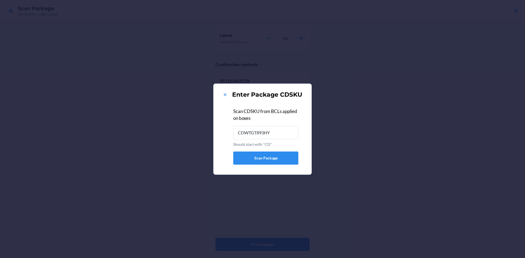
type input "CDWTGT893HY"
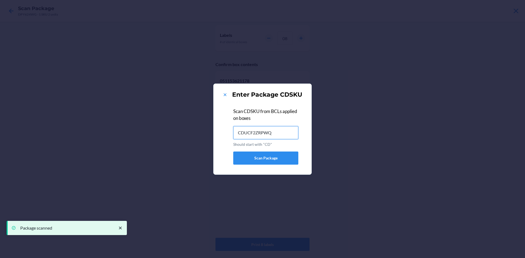
type input "CDUCF2ZRPWQ"
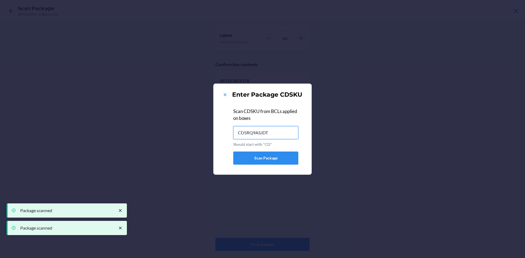
type input "CD5RQ9ASJDT"
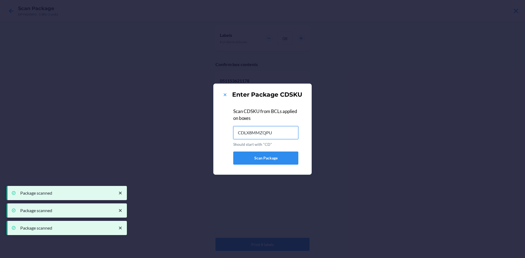
type input "CDLX8MMZQPU"
type input "CDL5SXSVSVB"
type input "CDXBQ4BNYTA"
type input "CDD288V3T8N"
type input "CDDEMP7FTR5"
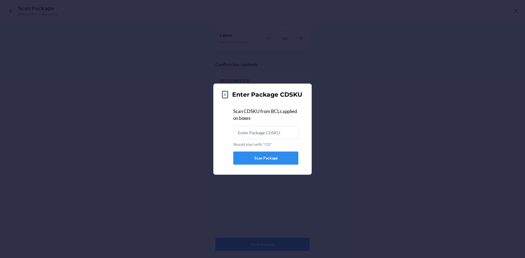
click at [223, 95] on icon at bounding box center [224, 94] width 5 height 5
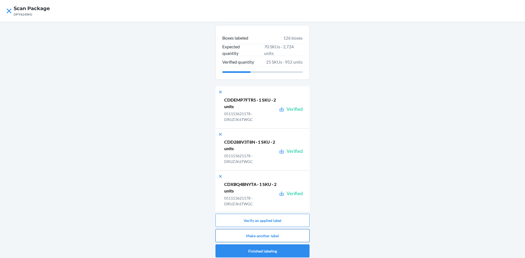
click at [278, 230] on button "Make another label" at bounding box center [263, 235] width 94 height 13
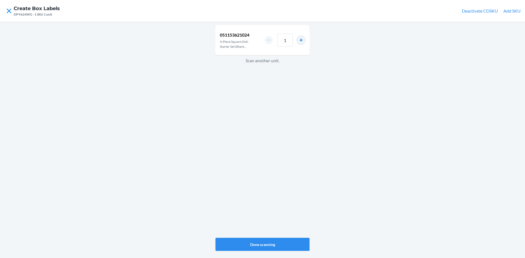
click at [300, 41] on button "increment number" at bounding box center [301, 40] width 8 height 8
click at [300, 40] on button "increment number" at bounding box center [301, 40] width 8 height 8
type input "4"
click at [266, 244] on button "Done scanning" at bounding box center [263, 244] width 94 height 13
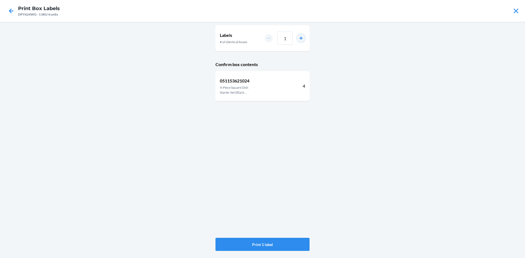
click at [301, 37] on button "increment number" at bounding box center [301, 38] width 8 height 8
type input "2"
click at [281, 243] on button "Print 2 labels" at bounding box center [263, 244] width 94 height 13
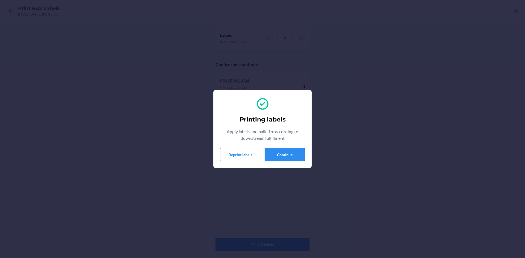
click at [298, 156] on button "Continue" at bounding box center [285, 154] width 40 height 13
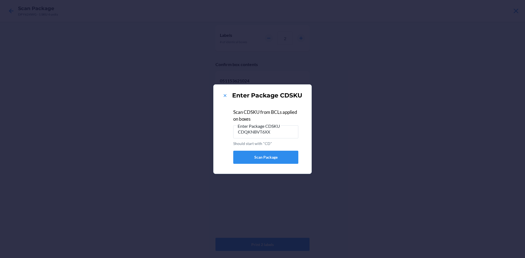
type input "CDQKNBVT6XX"
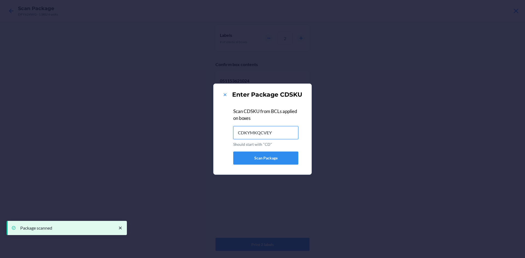
type input "CDKYMKQCVEY"
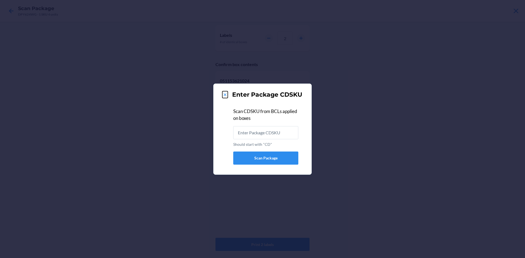
click at [225, 93] on icon at bounding box center [224, 94] width 5 height 5
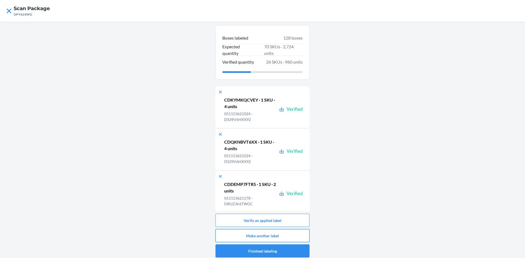
click at [286, 234] on button "Make another label" at bounding box center [263, 235] width 94 height 13
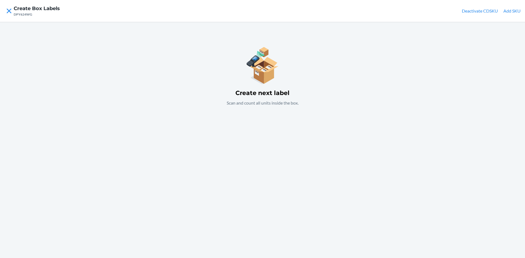
click at [511, 9] on button "Add SKU" at bounding box center [512, 11] width 17 height 7
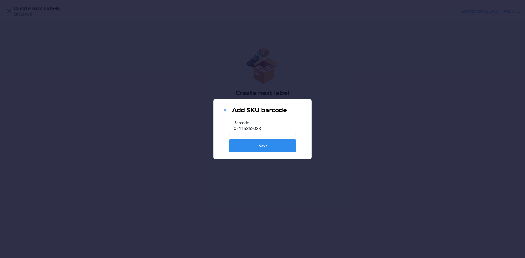
type input "051153620331"
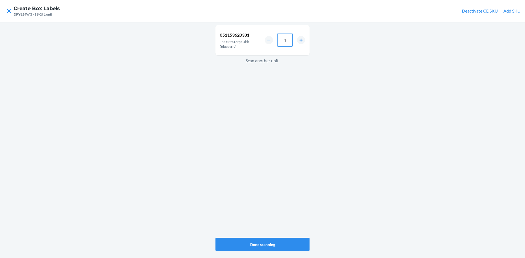
click at [290, 40] on input "1" at bounding box center [284, 40] width 15 height 13
type input "4"
click at [261, 246] on button "Done scanning" at bounding box center [263, 244] width 94 height 13
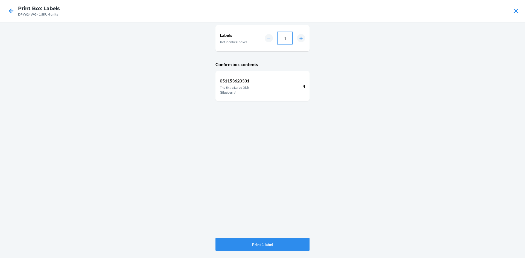
click at [287, 39] on input "1" at bounding box center [284, 38] width 15 height 13
type input "020"
click at [271, 243] on button "Print 20 labels" at bounding box center [263, 244] width 94 height 13
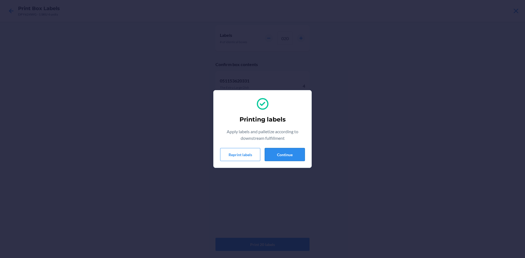
click at [291, 156] on button "Continue" at bounding box center [285, 154] width 40 height 13
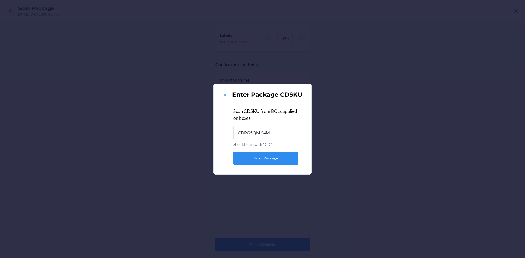
type input "CDPG5QMK4M7"
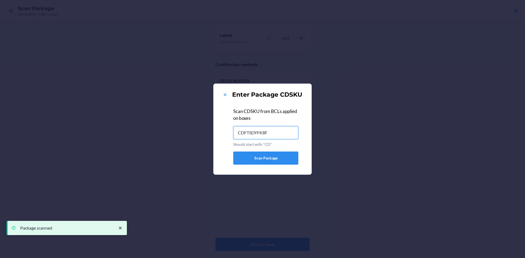
type input "CDFTSDYFK8F"
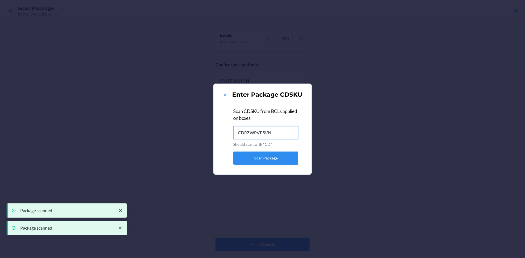
type input "CDRZWPVP5VN"
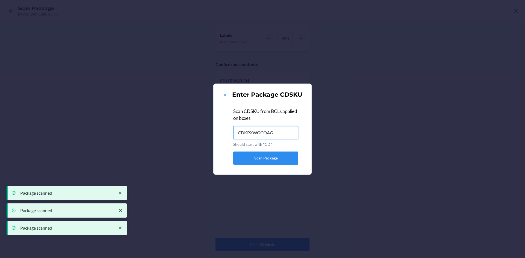
type input "CDKPXWGCQAG"
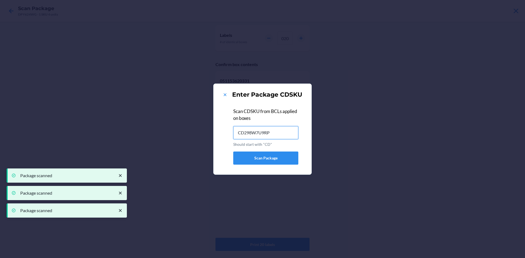
type input "CD298W7U9RP"
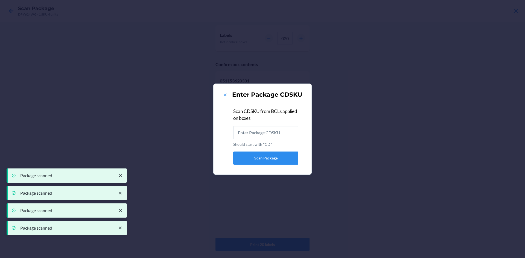
type input "CDCFFKFVNMA"
type input "CDH3VG7WTVL"
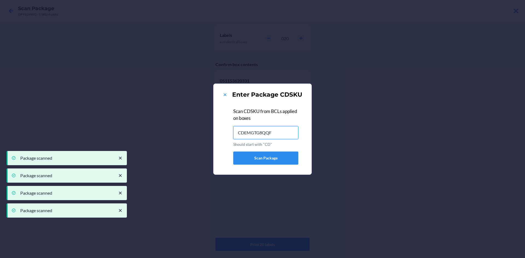
type input "CDEMGTG8QQF"
type input "CDQYN5R5PQT"
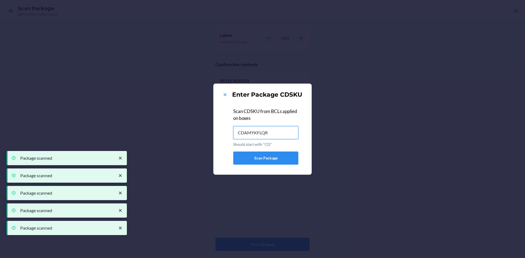
type input "CDAMYKFLQR2"
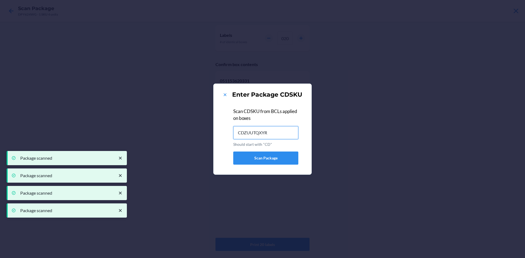
type input "CDZUUTQXYR7"
type input "CDT7HTKYLGN"
type input "CD9ANX47YNR"
type input "CDLJW3ZJ8AN"
type input "CDDNHB9BTEX"
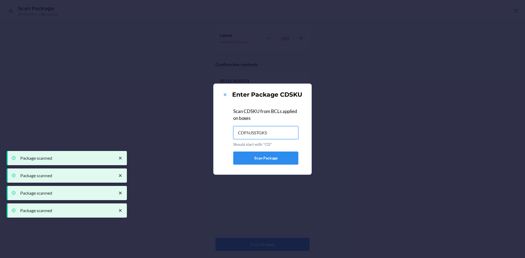
type input "CDFNJSSTGKS"
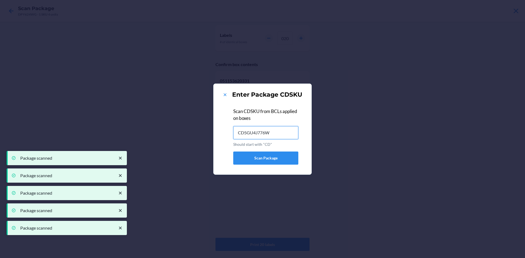
type input "CD5GU4J776W"
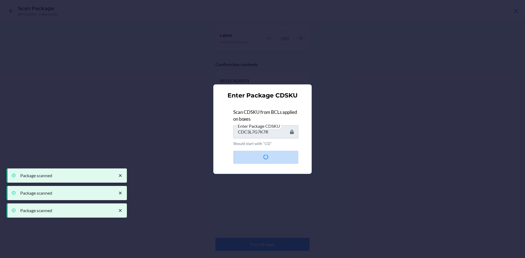
type input "CD4F9ND96DG"
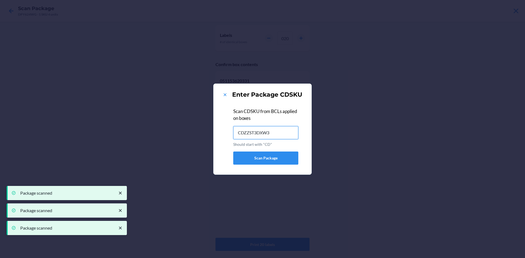
type input "CDZZST3DXW3"
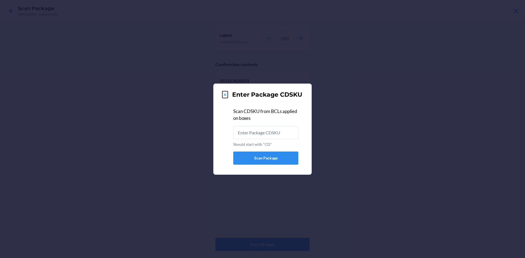
click at [224, 95] on icon at bounding box center [224, 94] width 5 height 5
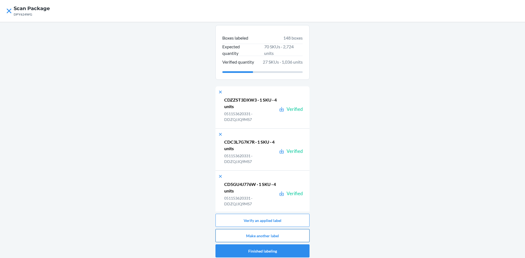
click at [287, 234] on button "Make another label" at bounding box center [263, 235] width 94 height 13
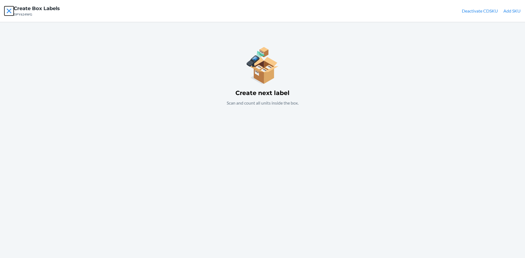
click at [8, 13] on icon at bounding box center [8, 10] width 9 height 9
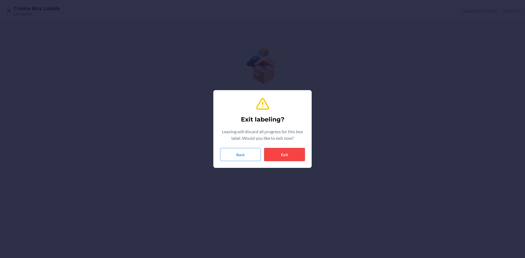
click at [289, 149] on button "Exit" at bounding box center [284, 154] width 41 height 13
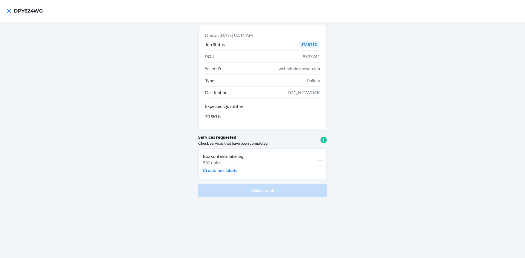
click at [214, 172] on p "Create box labels" at bounding box center [220, 170] width 34 height 7
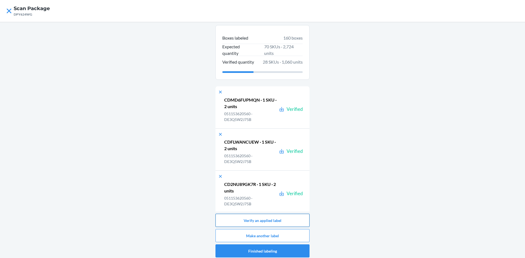
click at [267, 220] on button "Verify an applied label" at bounding box center [263, 220] width 94 height 13
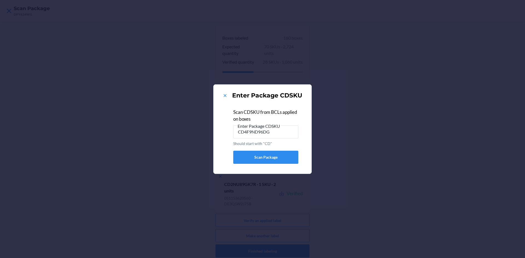
type input "CD4F9ND96DG"
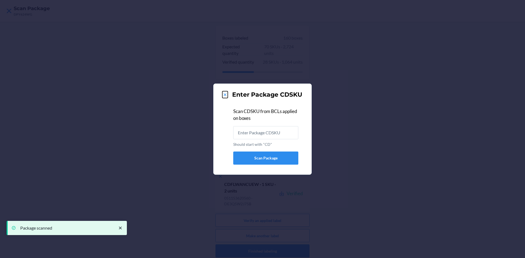
click at [224, 97] on icon at bounding box center [224, 94] width 5 height 5
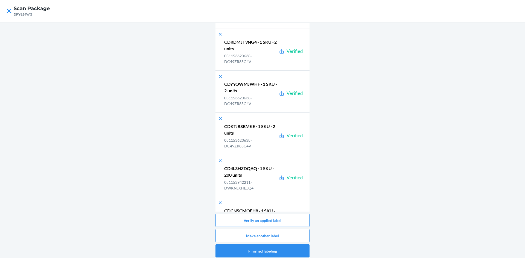
scroll to position [6638, 0]
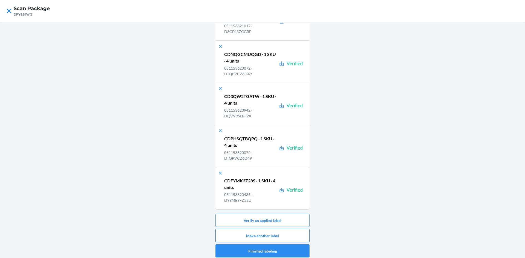
click at [276, 237] on button "Make another label" at bounding box center [263, 235] width 94 height 13
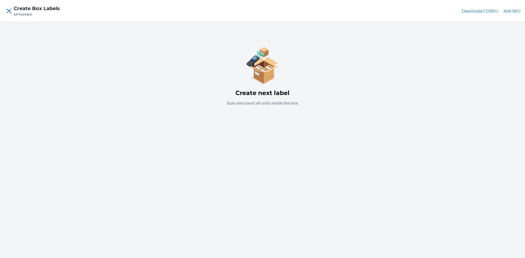
click at [512, 11] on button "Add SKU" at bounding box center [512, 11] width 17 height 7
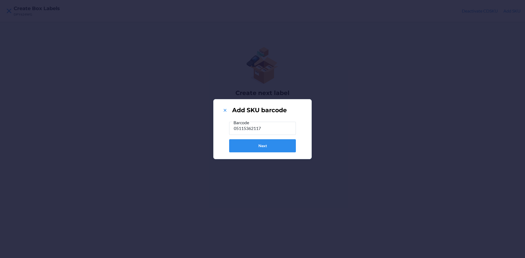
type input "051153621178"
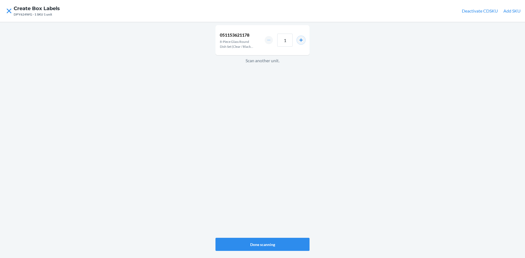
click at [302, 39] on button "increment number" at bounding box center [301, 40] width 8 height 8
type input "2"
click at [272, 244] on button "Done scanning" at bounding box center [263, 244] width 94 height 13
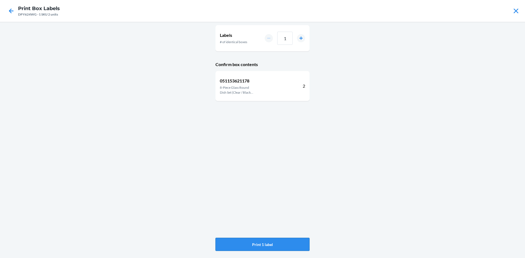
click at [298, 247] on button "Print 1 label" at bounding box center [263, 244] width 94 height 13
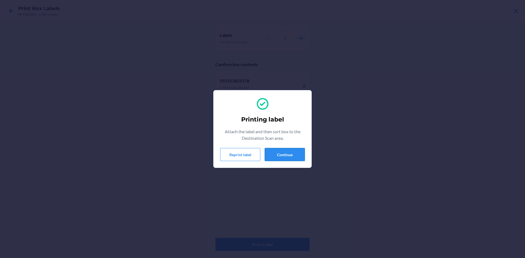
click at [283, 152] on button "Continue" at bounding box center [285, 154] width 40 height 13
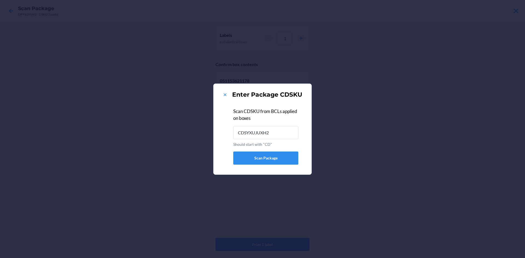
type input "CDSYXUJUXH2"
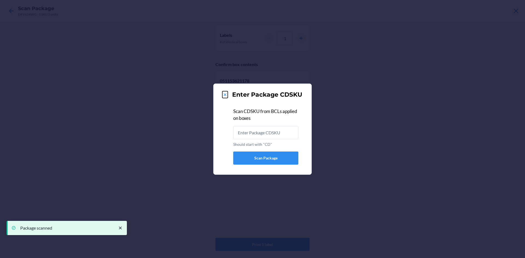
click at [224, 95] on icon at bounding box center [224, 94] width 5 height 5
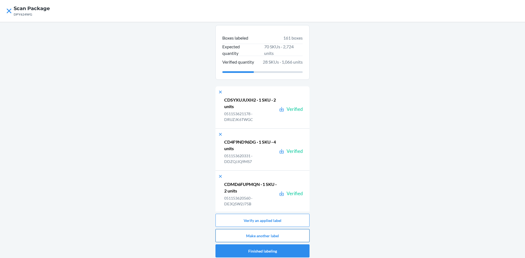
click at [284, 237] on button "Make another label" at bounding box center [263, 235] width 94 height 13
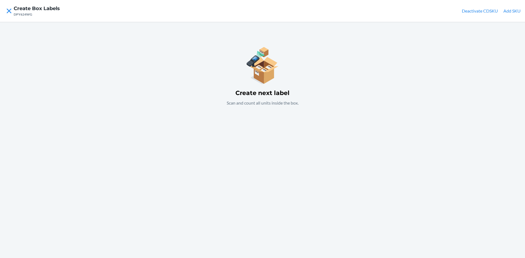
click at [509, 10] on button "Add SKU" at bounding box center [512, 11] width 17 height 7
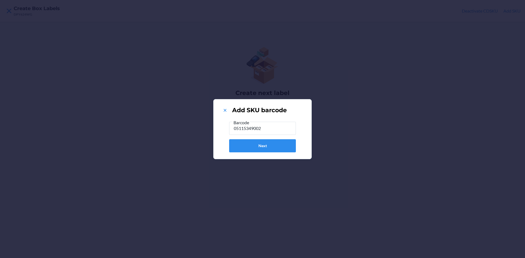
type input "051153490026"
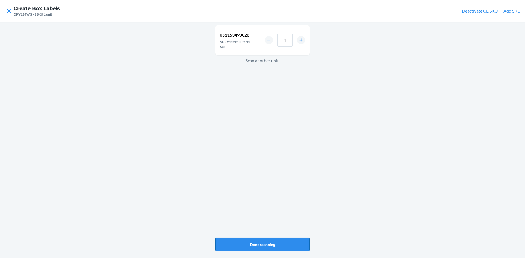
click at [283, 245] on button "Done scanning" at bounding box center [263, 244] width 94 height 13
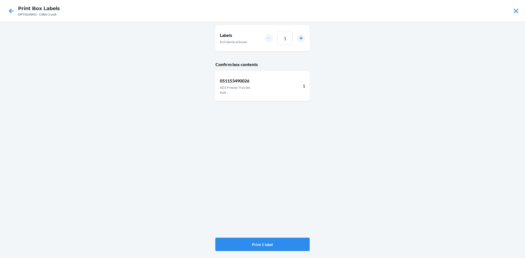
click at [281, 241] on button "Print 1 label" at bounding box center [263, 244] width 94 height 13
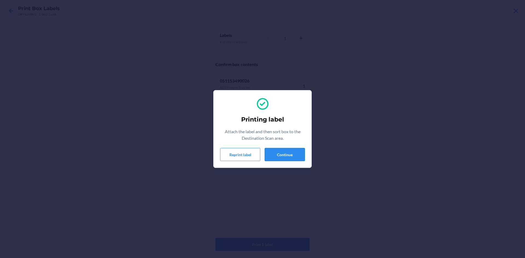
click at [295, 156] on button "Continue" at bounding box center [285, 154] width 40 height 13
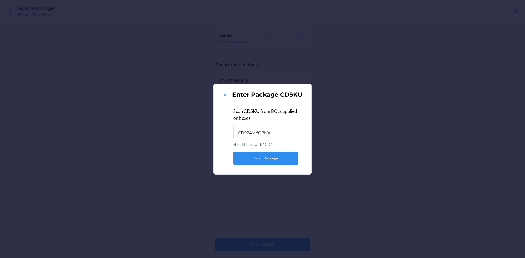
type input "CD924M6Q3NV"
type input "051153490033"
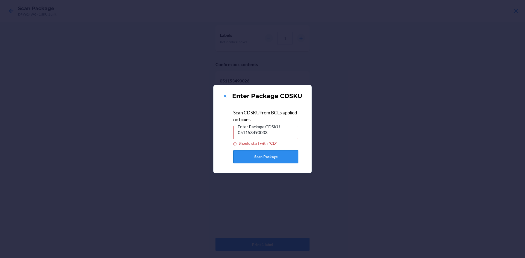
click at [280, 158] on button "Scan Package" at bounding box center [265, 156] width 65 height 13
click at [273, 158] on button "Scan Package" at bounding box center [265, 156] width 65 height 13
click at [225, 97] on icon at bounding box center [225, 96] width 3 height 3
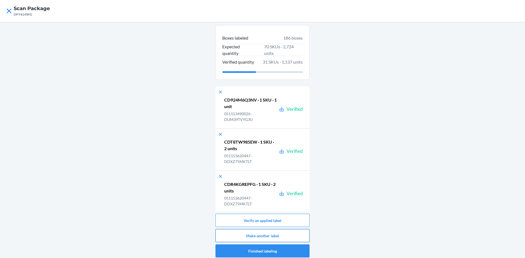
click at [276, 237] on button "Make another label" at bounding box center [263, 235] width 94 height 13
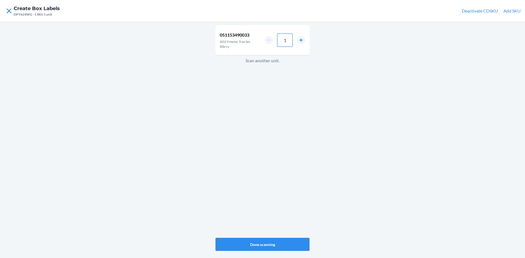
click at [287, 40] on input "1" at bounding box center [284, 40] width 15 height 13
type input "6"
click at [284, 247] on button "Done scanning" at bounding box center [263, 244] width 94 height 13
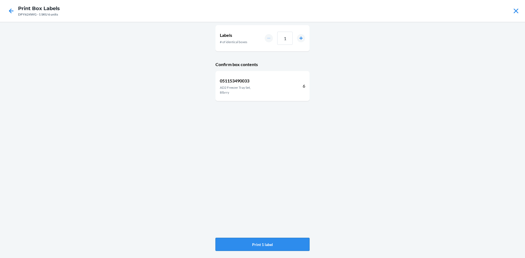
click at [281, 245] on button "Print 1 label" at bounding box center [263, 244] width 94 height 13
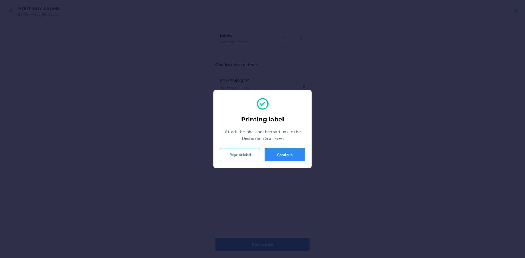
click at [285, 154] on button "Continue" at bounding box center [285, 154] width 40 height 13
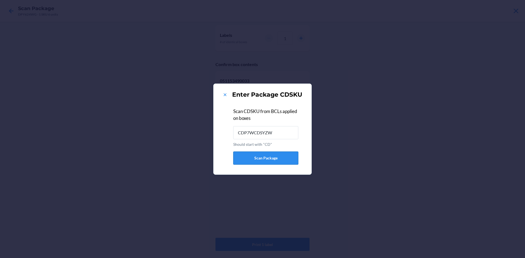
type input "CDP7WCDSYZW"
click at [225, 95] on icon at bounding box center [225, 95] width 3 height 3
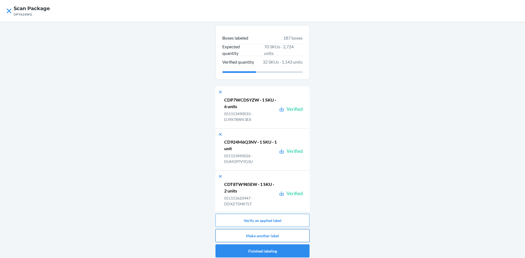
click at [277, 236] on button "Make another label" at bounding box center [263, 235] width 94 height 13
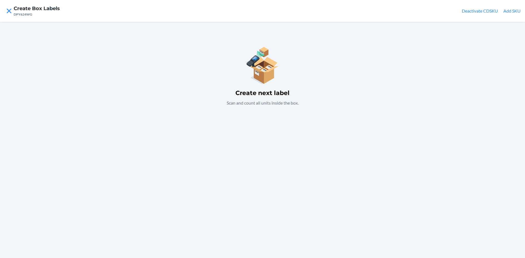
click at [511, 10] on button "Add SKU" at bounding box center [512, 11] width 17 height 7
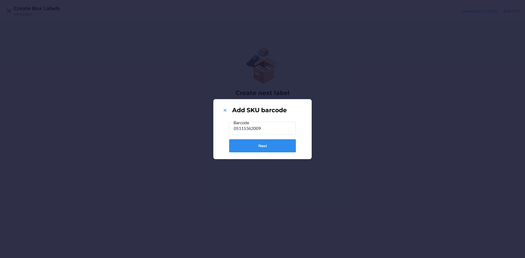
type input "051153620096"
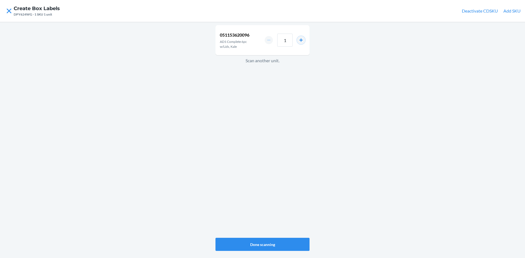
click at [300, 39] on button "increment number" at bounding box center [301, 40] width 8 height 8
type input "2"
drag, startPoint x: 290, startPoint y: 126, endPoint x: 260, endPoint y: 245, distance: 122.5
click at [260, 245] on button "Done scanning" at bounding box center [263, 244] width 94 height 13
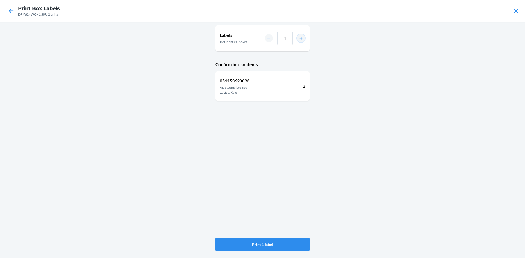
click at [301, 38] on button "increment number" at bounding box center [301, 38] width 8 height 8
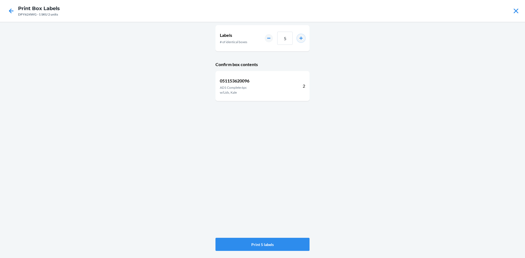
type input "6"
click at [288, 243] on button "Print 6 labels" at bounding box center [263, 244] width 94 height 13
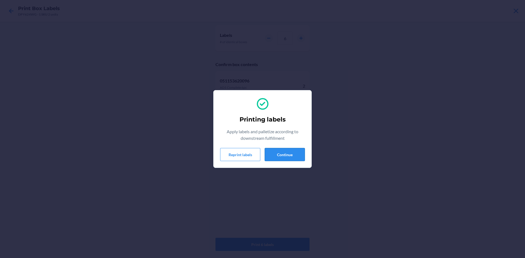
click at [281, 156] on button "Continue" at bounding box center [285, 154] width 40 height 13
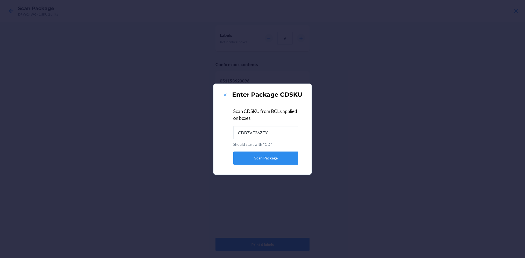
type input "CDB7VE26ZFY"
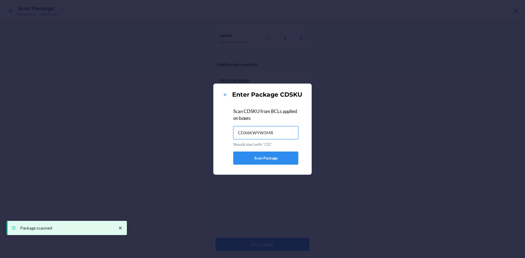
type input "CDX6KWYW5MR"
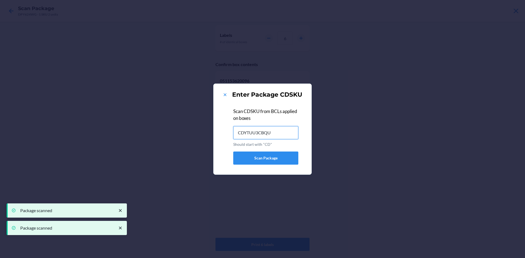
type input "CDYTUU3CBQU"
type input "CD9KVD7BD8E"
type input "CDWU52D873L"
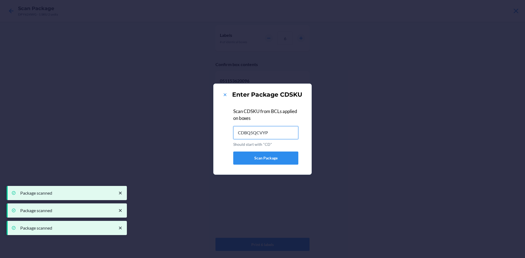
type input "CDBQ5QCVYPS"
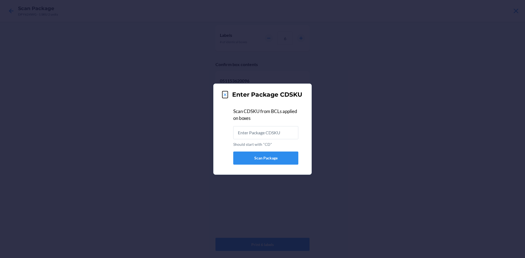
click at [225, 94] on icon at bounding box center [225, 95] width 3 height 3
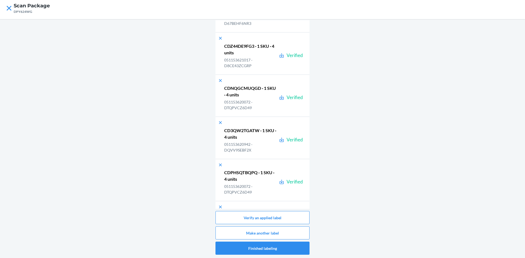
scroll to position [8032, 0]
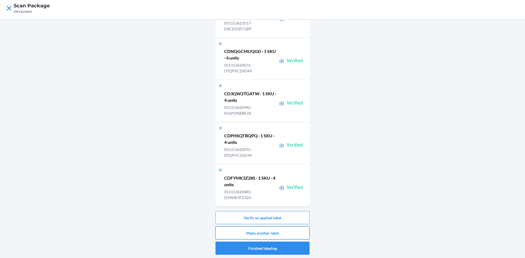
click at [289, 232] on button "Make another label" at bounding box center [263, 233] width 94 height 13
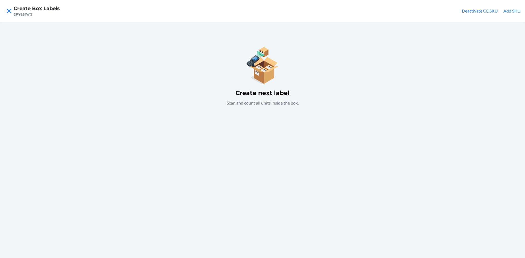
click at [514, 11] on button "Add SKU" at bounding box center [512, 11] width 17 height 7
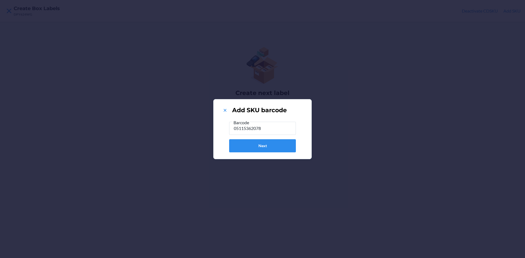
type input "051153620782"
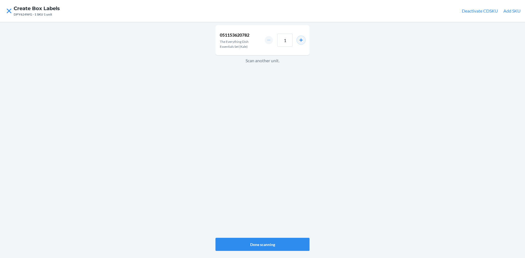
click at [300, 38] on button "increment number" at bounding box center [301, 40] width 8 height 8
type input "2"
click at [257, 245] on button "Done scanning" at bounding box center [263, 244] width 94 height 13
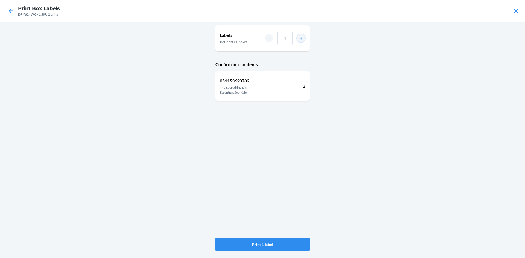
click at [302, 38] on button "increment number" at bounding box center [301, 38] width 8 height 8
type input "4"
click at [271, 243] on button "Print 4 labels" at bounding box center [263, 244] width 94 height 13
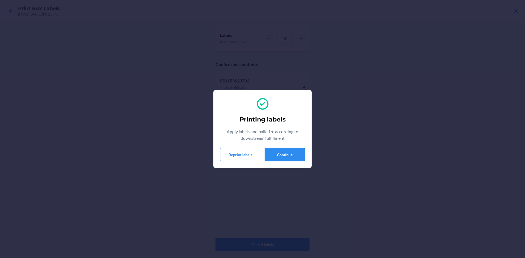
click at [286, 156] on button "Continue" at bounding box center [285, 154] width 40 height 13
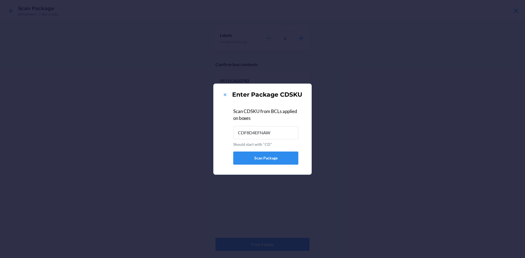
type input "CDF8D4EFNAW"
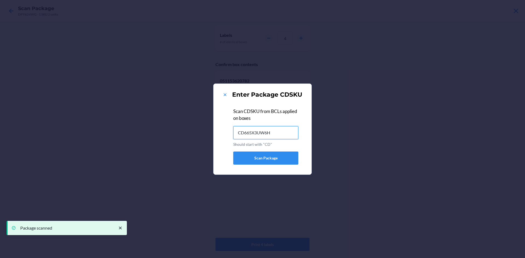
type input "CD665X3UW6H"
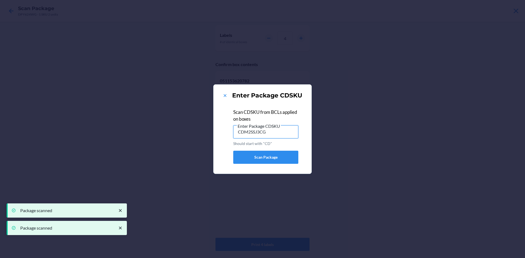
type input "CDM2SSJ3CG7"
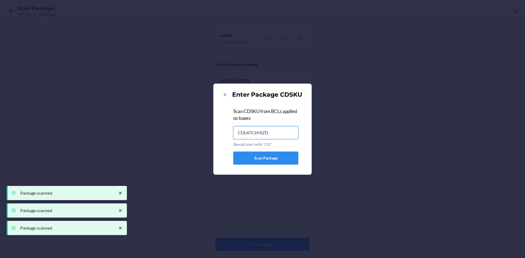
type input "CDL47C6YXZD"
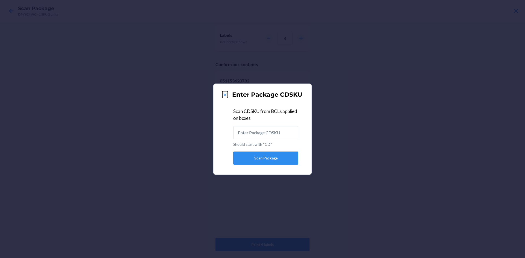
click at [226, 93] on icon at bounding box center [224, 94] width 5 height 5
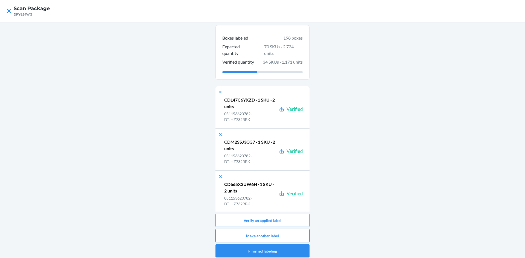
click at [263, 235] on button "Make another label" at bounding box center [263, 235] width 94 height 13
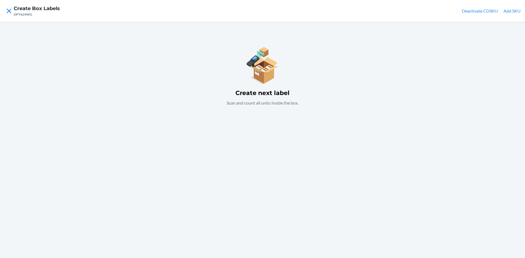
click at [512, 9] on button "Add SKU" at bounding box center [512, 11] width 17 height 7
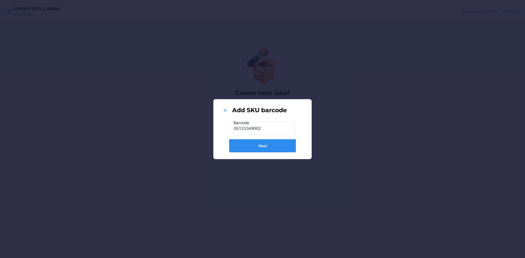
type input "051153490026"
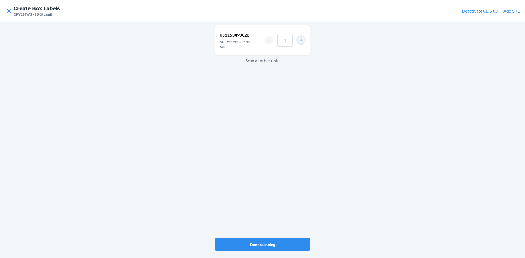
click at [303, 39] on button "increment number" at bounding box center [301, 40] width 8 height 8
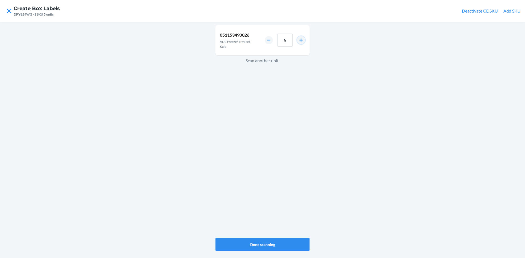
type input "6"
click at [269, 245] on button "Done scanning" at bounding box center [263, 244] width 94 height 13
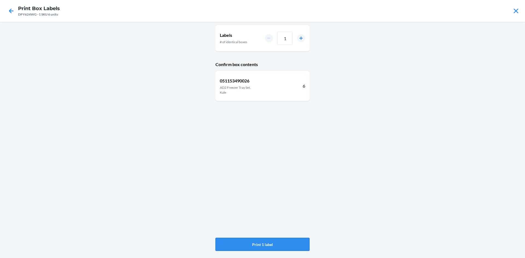
click at [274, 246] on button "Print 1 label" at bounding box center [263, 244] width 94 height 13
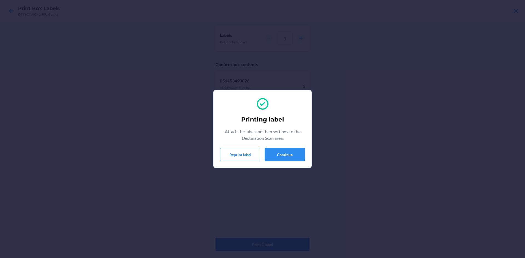
click at [279, 150] on button "Continue" at bounding box center [285, 154] width 40 height 13
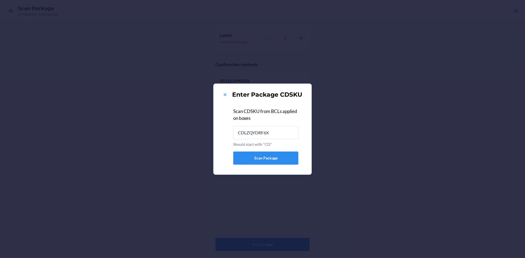
type input "CDLZQYDRF6X"
click at [224, 95] on icon at bounding box center [224, 94] width 5 height 5
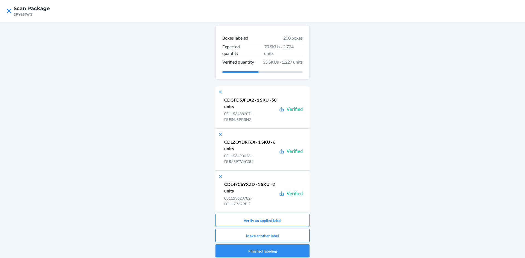
click at [282, 233] on button "Make another label" at bounding box center [263, 235] width 94 height 13
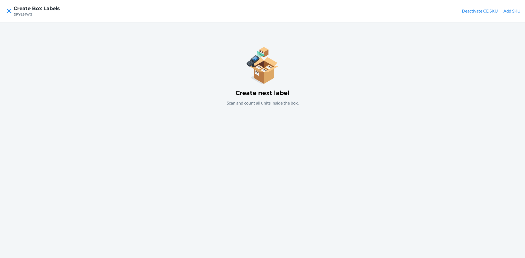
click at [516, 12] on button "Add SKU" at bounding box center [512, 11] width 17 height 7
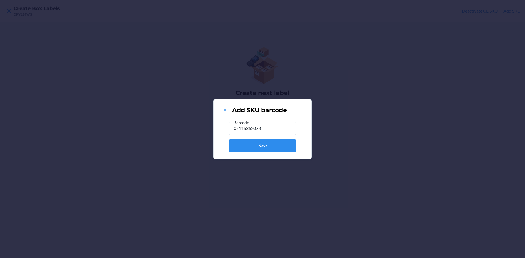
type input "051153620782"
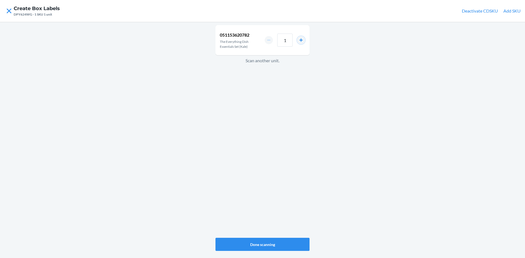
click at [302, 40] on button "increment number" at bounding box center [301, 40] width 8 height 8
type input "2"
click at [273, 247] on button "Done scanning" at bounding box center [263, 244] width 94 height 13
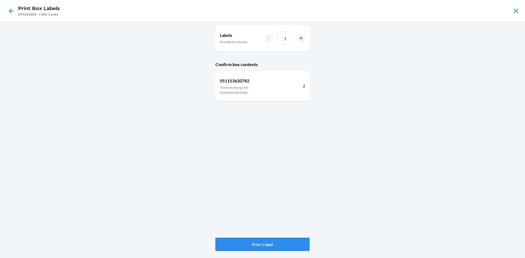
click at [266, 246] on button "Print 1 label" at bounding box center [263, 244] width 94 height 13
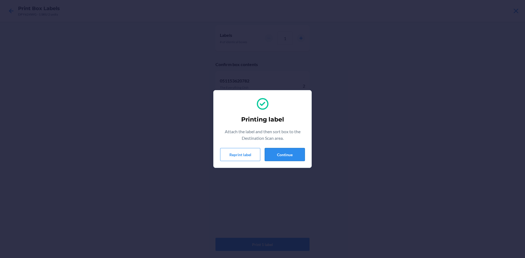
click at [273, 153] on button "Continue" at bounding box center [285, 154] width 40 height 13
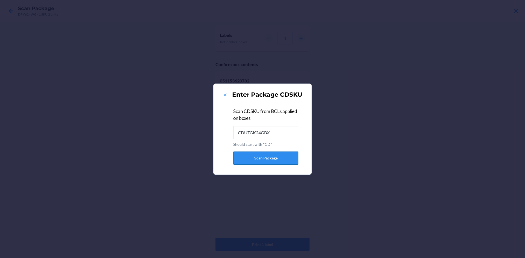
type input "CDUTGK24GBX"
click at [223, 95] on icon at bounding box center [224, 94] width 5 height 5
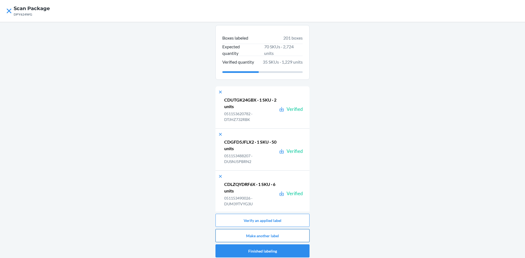
click at [252, 234] on button "Make another label" at bounding box center [263, 235] width 94 height 13
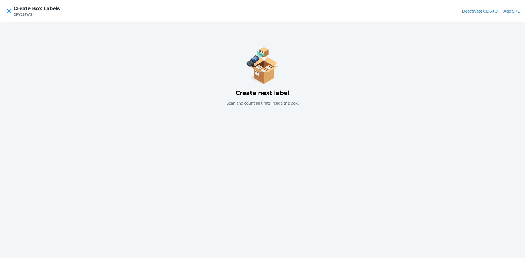
click at [512, 10] on button "Add SKU" at bounding box center [512, 11] width 17 height 7
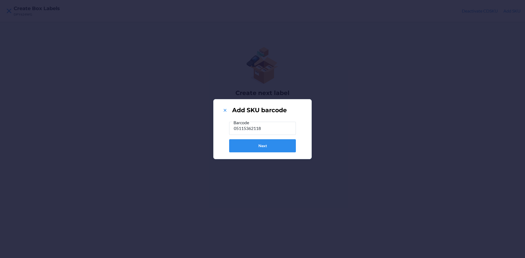
type input "051153621185"
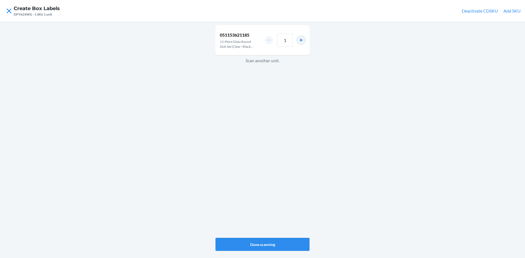
click at [301, 42] on button "increment number" at bounding box center [301, 40] width 8 height 8
type input "2"
click at [276, 243] on button "Done scanning" at bounding box center [263, 244] width 94 height 13
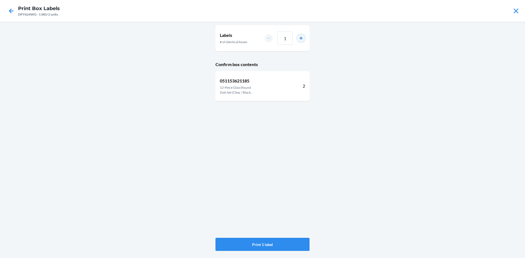
click at [302, 37] on button "increment number" at bounding box center [301, 38] width 8 height 8
type input "4"
click at [273, 241] on button "Print 4 labels" at bounding box center [263, 244] width 94 height 13
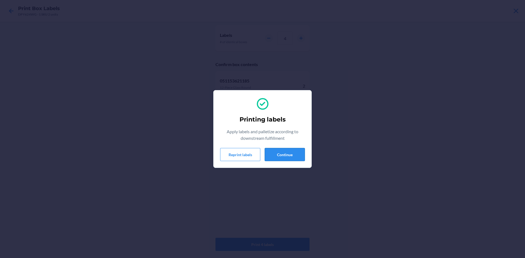
click at [291, 151] on button "Continue" at bounding box center [285, 154] width 40 height 13
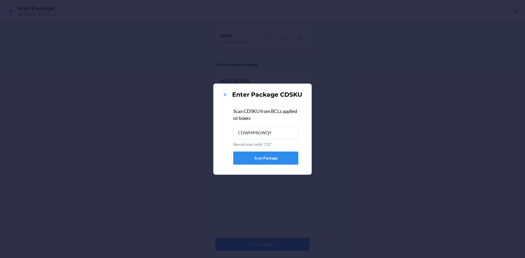
type input "CDWMP8GWQY8"
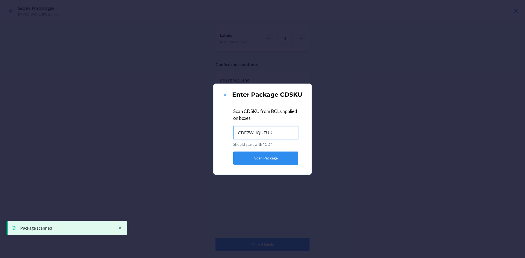
type input "CDE7WHQUFUK"
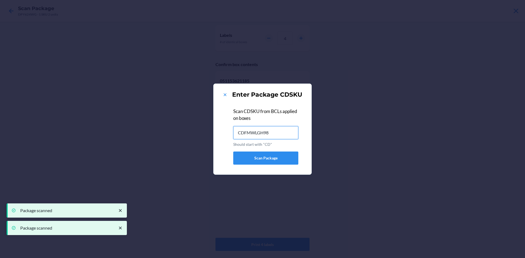
type input "CDFMWLGH989"
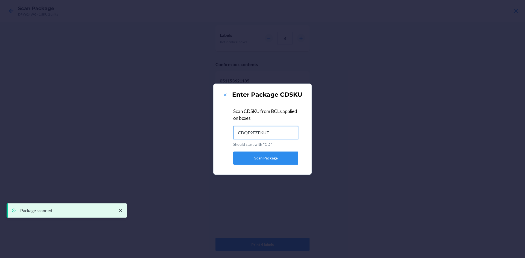
type input "CDQF9FZFKUT"
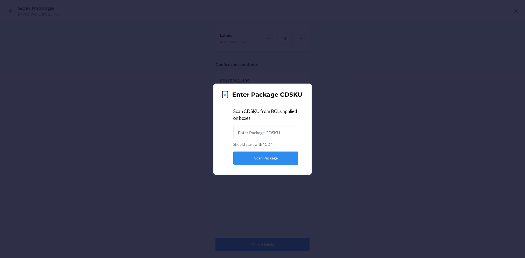
click at [225, 94] on icon at bounding box center [224, 94] width 5 height 5
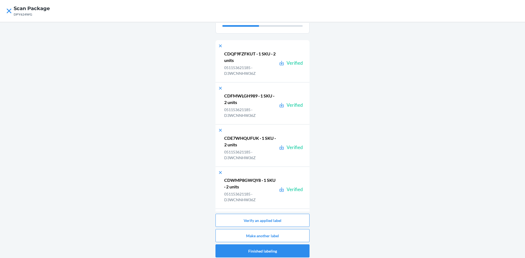
scroll to position [55, 0]
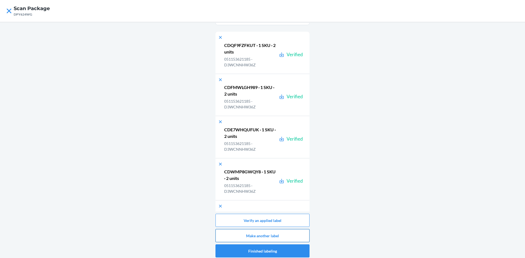
click at [270, 237] on button "Make another label" at bounding box center [263, 235] width 94 height 13
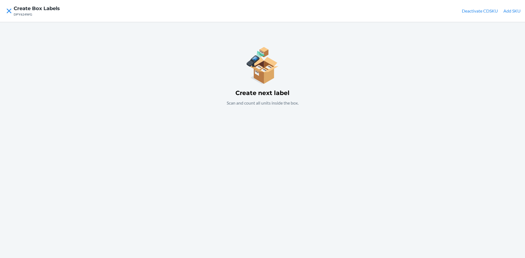
click at [514, 11] on button "Add SKU" at bounding box center [512, 11] width 17 height 7
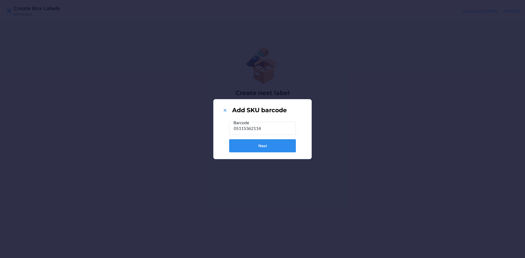
type input "051153621147"
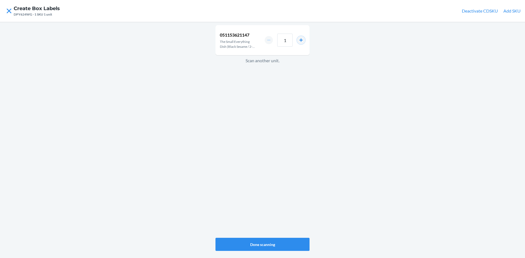
click at [299, 40] on button "increment number" at bounding box center [301, 40] width 8 height 8
click at [302, 40] on button "increment number" at bounding box center [301, 40] width 8 height 8
type input "4"
click at [254, 242] on button "Done scanning" at bounding box center [263, 244] width 94 height 13
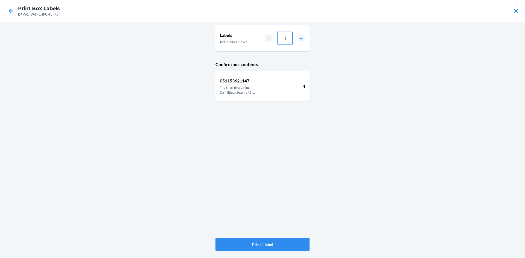
click at [287, 39] on input "1" at bounding box center [284, 38] width 15 height 13
type input "06"
click at [260, 247] on button "Print 6 labels" at bounding box center [263, 244] width 94 height 13
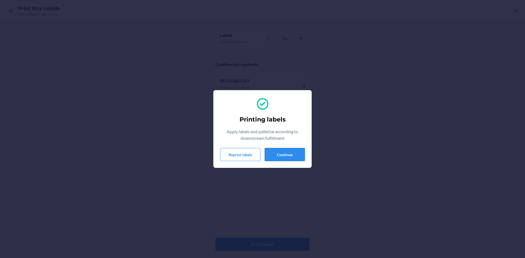
click at [290, 157] on button "Continue" at bounding box center [285, 154] width 40 height 13
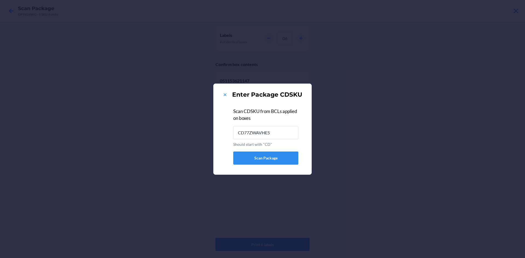
type input "CD77ZWAVHE5"
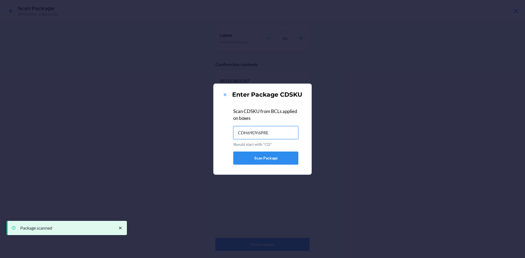
type input "CDH69DY6PRE"
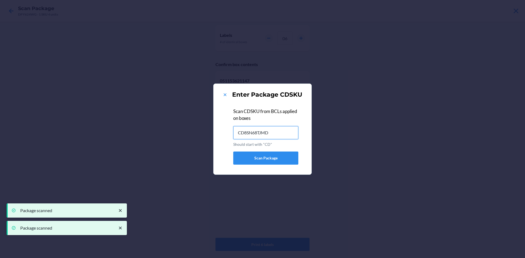
type input "CD8SN68TJMD"
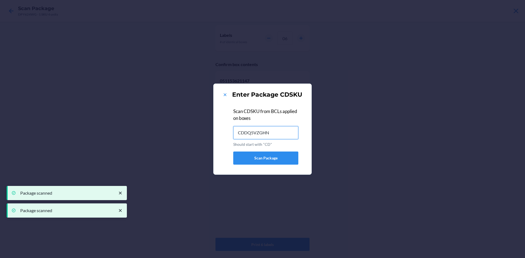
type input "CDDQ5VZGHN4"
type input "CD4BN3KX8MU"
type input "CD786ER7NAM"
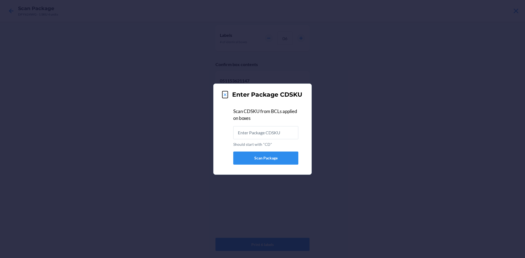
click at [223, 94] on icon at bounding box center [224, 94] width 5 height 5
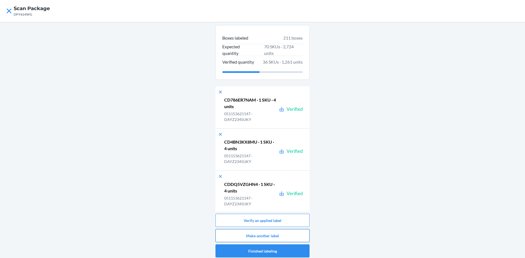
click at [260, 234] on button "Make another label" at bounding box center [263, 235] width 94 height 13
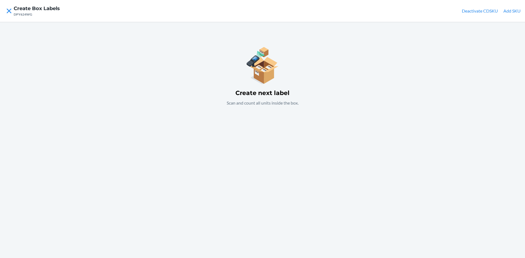
click at [513, 11] on button "Add SKU" at bounding box center [512, 11] width 17 height 7
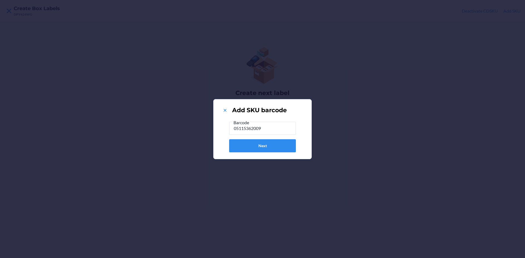
type input "051153620096"
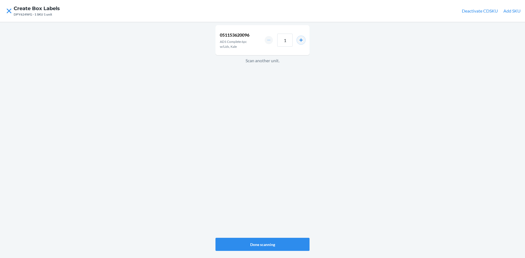
click at [303, 40] on button "increment number" at bounding box center [301, 40] width 8 height 8
type input "2"
click at [262, 247] on button "Done scanning" at bounding box center [263, 244] width 94 height 13
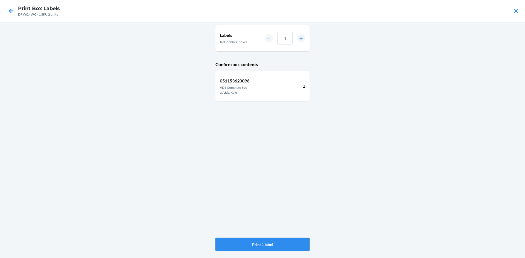
click at [283, 246] on button "Print 1 label" at bounding box center [263, 244] width 94 height 13
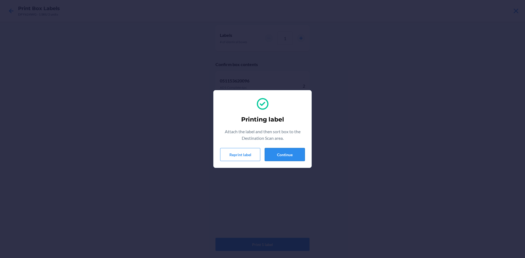
click at [289, 153] on button "Continue" at bounding box center [285, 154] width 40 height 13
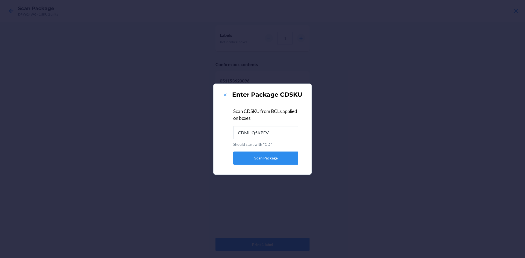
type input "CDMHQ5KPFV9"
click at [225, 95] on icon at bounding box center [224, 94] width 5 height 5
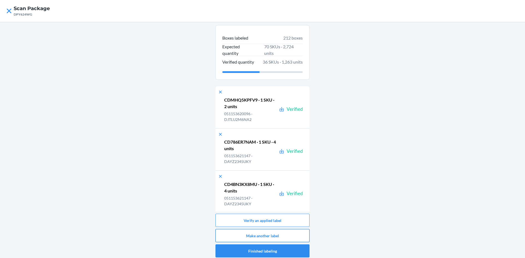
click at [278, 234] on button "Make another label" at bounding box center [263, 235] width 94 height 13
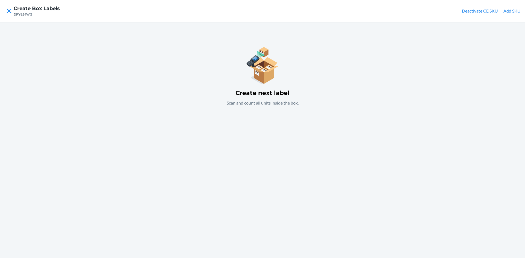
click at [513, 11] on button "Add SKU" at bounding box center [512, 11] width 17 height 7
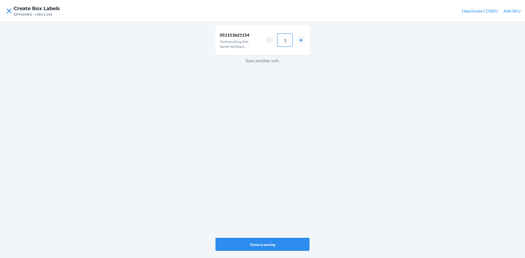
click at [288, 41] on input "1" at bounding box center [284, 40] width 15 height 13
click at [274, 245] on button "Done scanning" at bounding box center [263, 244] width 94 height 13
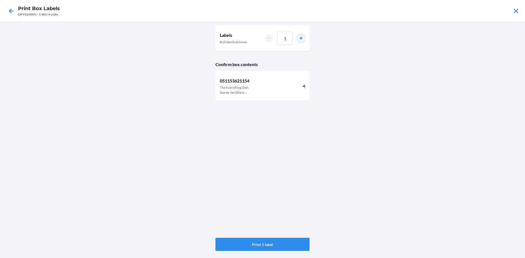
click at [300, 37] on button "increment number" at bounding box center [301, 38] width 8 height 8
click at [278, 244] on button "Print 2 labels" at bounding box center [263, 244] width 94 height 13
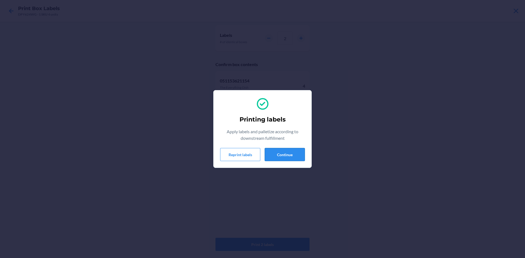
click at [275, 156] on button "Continue" at bounding box center [285, 154] width 40 height 13
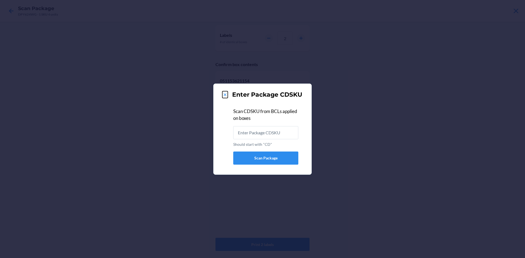
click at [225, 94] on icon at bounding box center [225, 95] width 3 height 3
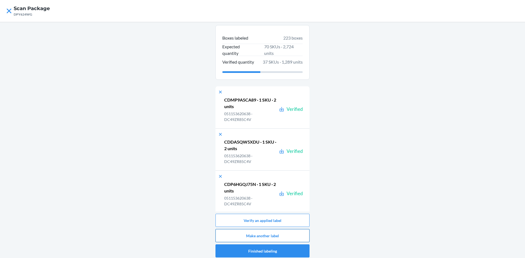
click at [286, 235] on button "Make another label" at bounding box center [263, 235] width 94 height 13
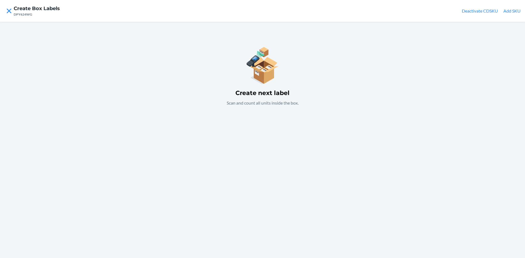
click at [511, 12] on button "Add SKU" at bounding box center [512, 11] width 17 height 7
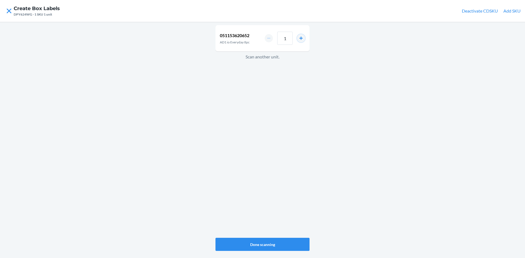
click at [302, 40] on button "increment number" at bounding box center [301, 38] width 8 height 8
click at [266, 242] on button "Done scanning" at bounding box center [263, 244] width 94 height 13
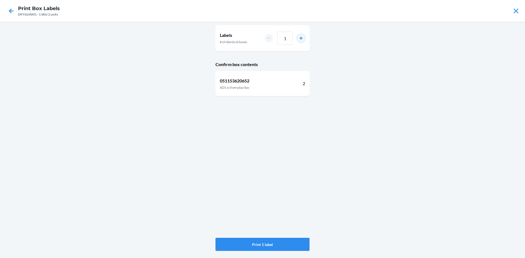
click at [302, 37] on button "increment number" at bounding box center [301, 38] width 8 height 8
click at [275, 245] on button "Print 2 labels" at bounding box center [263, 244] width 94 height 13
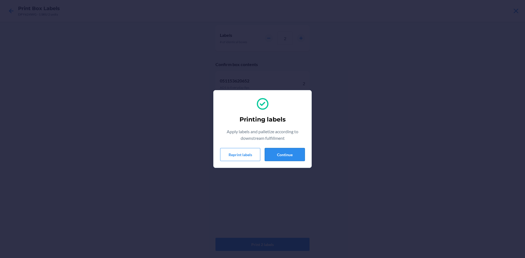
click at [291, 155] on button "Continue" at bounding box center [285, 154] width 40 height 13
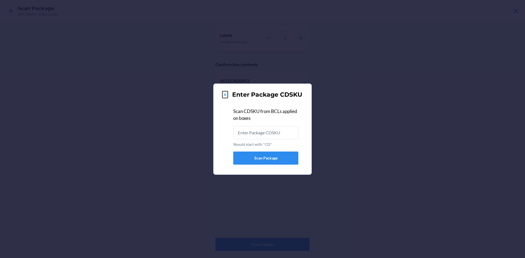
click at [225, 95] on icon at bounding box center [225, 95] width 3 height 3
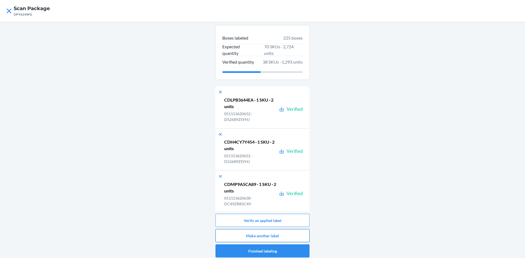
click at [280, 236] on button "Make another label" at bounding box center [263, 235] width 94 height 13
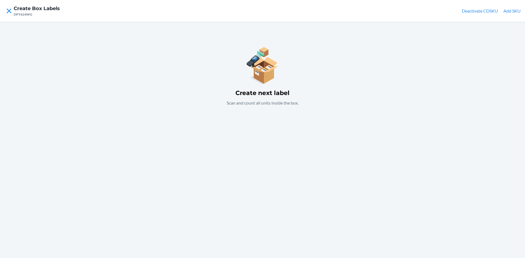
click at [513, 11] on button "Add SKU" at bounding box center [512, 11] width 17 height 7
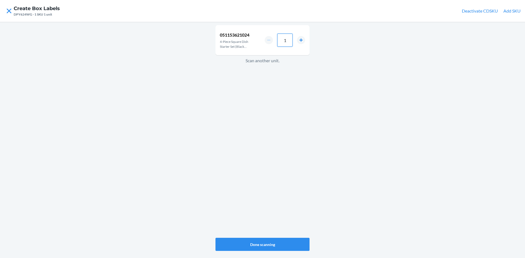
click at [287, 40] on input "1" at bounding box center [284, 40] width 15 height 13
click at [258, 246] on button "Done scanning" at bounding box center [263, 244] width 94 height 13
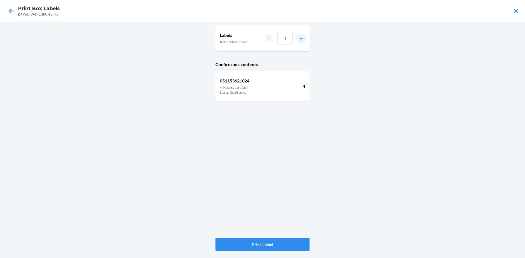
click at [301, 40] on button "increment number" at bounding box center [301, 38] width 8 height 8
click at [263, 243] on button "Print 2 labels" at bounding box center [263, 244] width 94 height 13
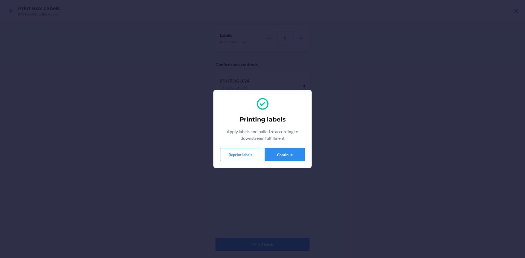
click at [290, 157] on button "Continue" at bounding box center [285, 154] width 40 height 13
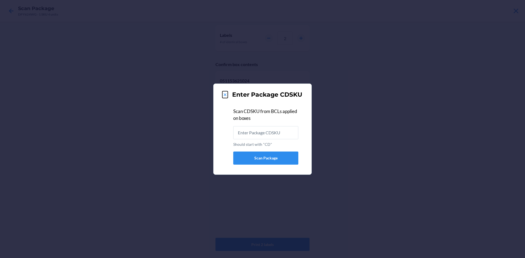
click at [224, 94] on icon at bounding box center [225, 95] width 3 height 3
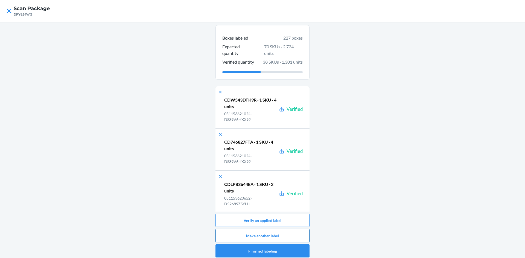
click at [269, 235] on button "Make another label" at bounding box center [263, 235] width 94 height 13
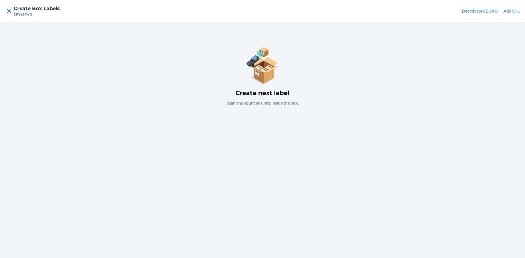
click at [516, 8] on button "Add SKU" at bounding box center [512, 11] width 17 height 7
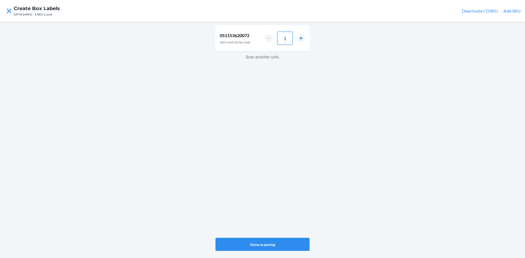
click at [286, 39] on input "1" at bounding box center [284, 38] width 15 height 13
click at [269, 243] on button "Done scanning" at bounding box center [263, 244] width 94 height 13
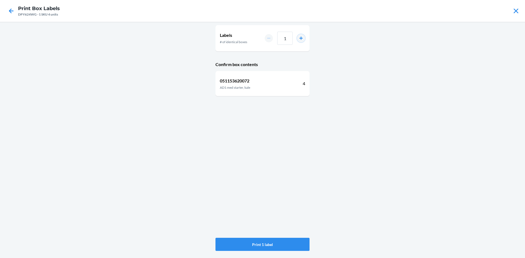
drag, startPoint x: 300, startPoint y: 37, endPoint x: 302, endPoint y: 40, distance: 3.3
click at [300, 37] on button "increment number" at bounding box center [301, 38] width 8 height 8
click at [267, 243] on button "Print 2 labels" at bounding box center [263, 244] width 94 height 13
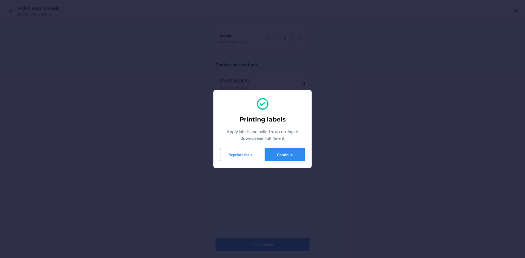
click at [274, 152] on button "Continue" at bounding box center [285, 154] width 40 height 13
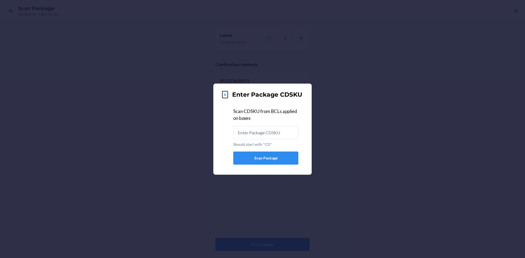
click at [228, 92] on icon at bounding box center [224, 94] width 5 height 5
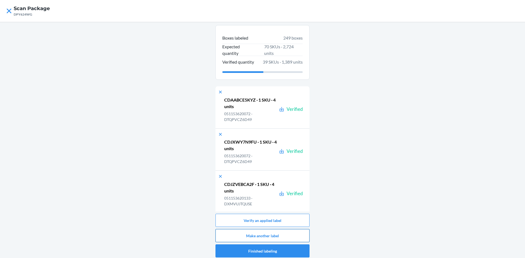
click at [270, 235] on button "Make another label" at bounding box center [263, 235] width 94 height 13
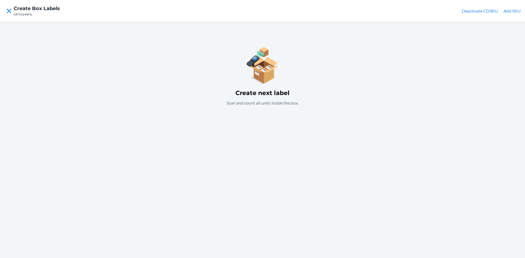
click at [511, 11] on button "Add SKU" at bounding box center [512, 11] width 17 height 7
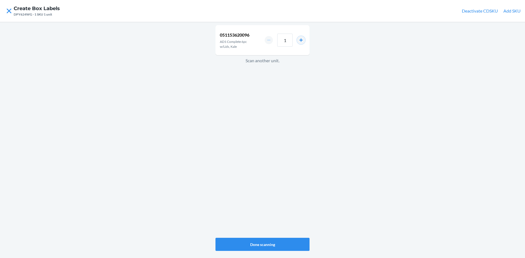
click at [298, 39] on button "increment number" at bounding box center [301, 40] width 8 height 8
click at [266, 246] on button "Done scanning" at bounding box center [263, 244] width 94 height 13
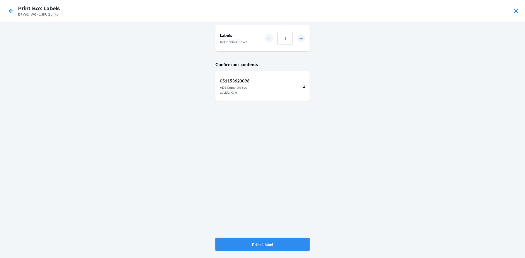
click at [270, 244] on button "Print 1 label" at bounding box center [263, 244] width 94 height 13
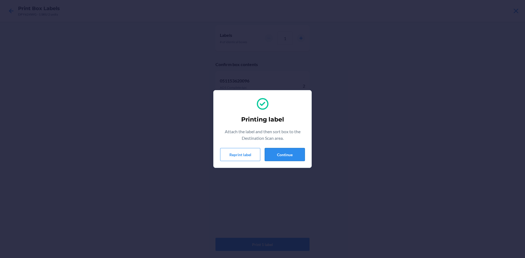
click at [284, 155] on button "Continue" at bounding box center [285, 154] width 40 height 13
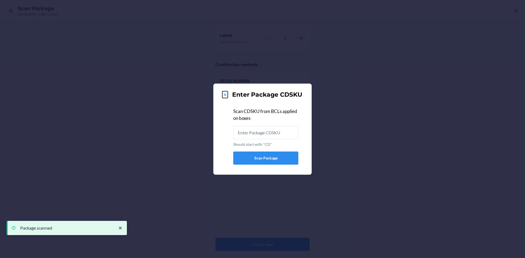
click at [224, 94] on icon at bounding box center [224, 94] width 5 height 5
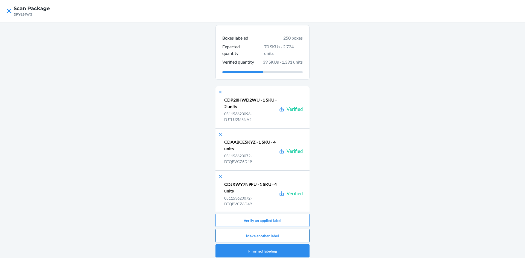
click at [252, 236] on button "Make another label" at bounding box center [263, 235] width 94 height 13
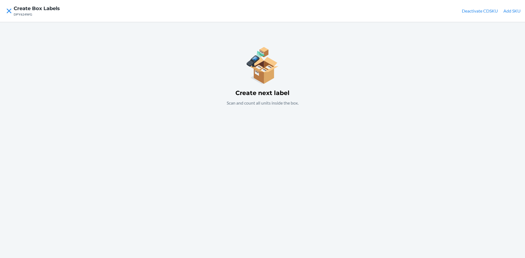
click at [511, 12] on button "Add SKU" at bounding box center [512, 11] width 17 height 7
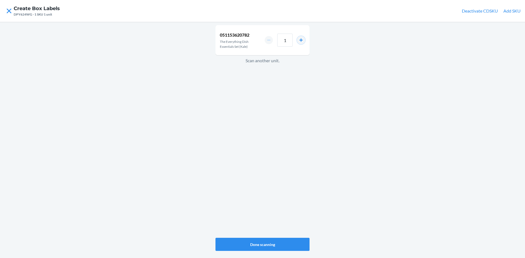
click at [302, 40] on button "increment number" at bounding box center [301, 40] width 8 height 8
click at [270, 246] on button "Done scanning" at bounding box center [263, 244] width 94 height 13
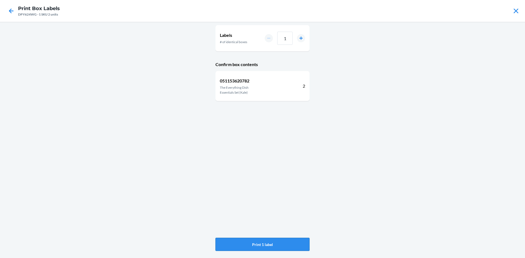
click at [256, 244] on button "Print 1 label" at bounding box center [263, 244] width 94 height 13
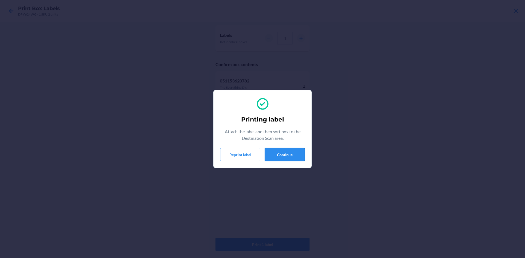
click at [282, 152] on button "Continue" at bounding box center [285, 154] width 40 height 13
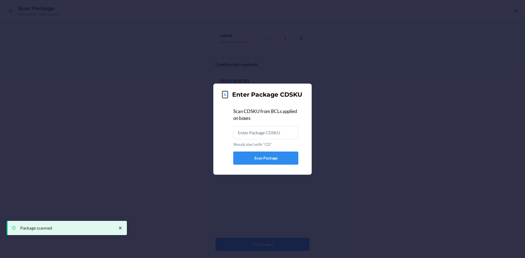
click at [225, 93] on icon at bounding box center [224, 94] width 5 height 5
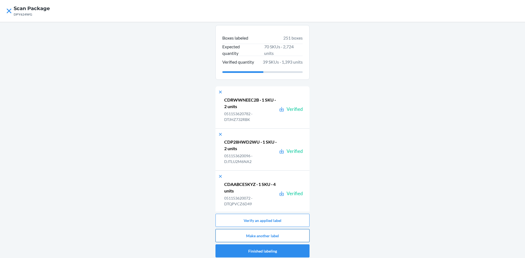
click at [280, 236] on button "Make another label" at bounding box center [263, 235] width 94 height 13
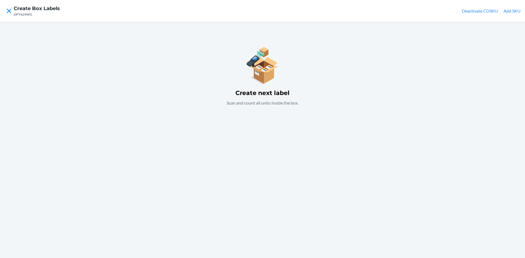
click at [511, 11] on button "Add SKU" at bounding box center [512, 11] width 17 height 7
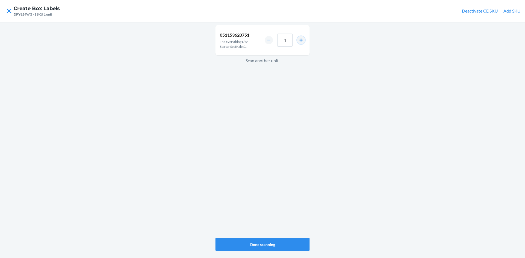
click at [303, 41] on button "increment number" at bounding box center [301, 40] width 8 height 8
click at [303, 40] on button "increment number" at bounding box center [301, 40] width 8 height 8
click at [282, 246] on button "Done scanning" at bounding box center [263, 244] width 94 height 13
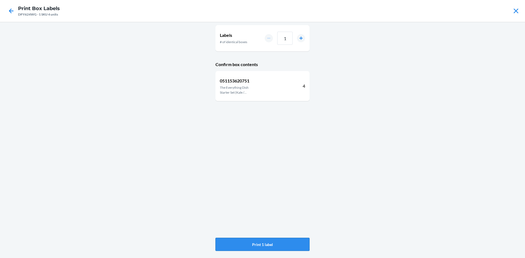
click at [284, 243] on button "Print 1 label" at bounding box center [263, 244] width 94 height 13
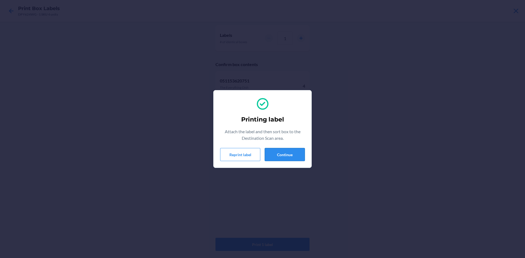
click at [272, 153] on button "Continue" at bounding box center [285, 154] width 40 height 13
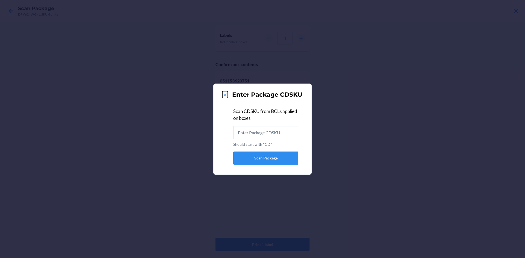
click at [225, 94] on icon at bounding box center [224, 94] width 5 height 5
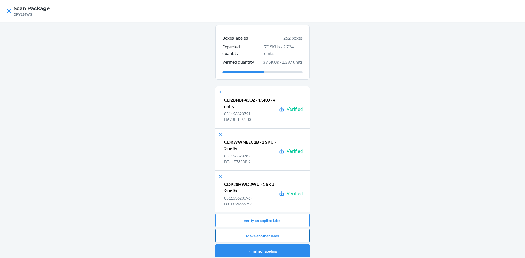
click at [267, 234] on button "Make another label" at bounding box center [263, 235] width 94 height 13
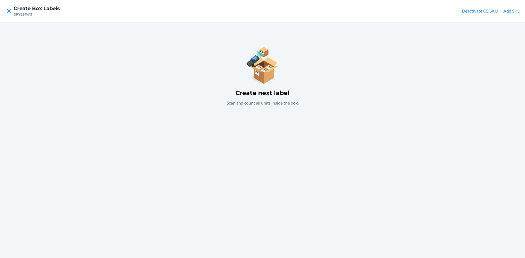
click at [512, 12] on button "Add SKU" at bounding box center [512, 11] width 17 height 7
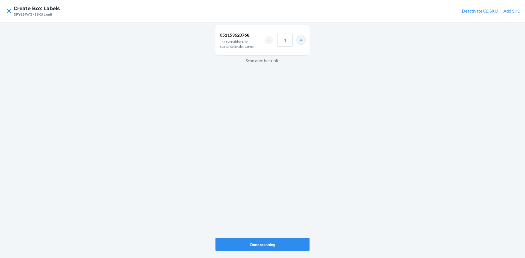
click at [302, 39] on button "increment number" at bounding box center [301, 40] width 8 height 8
click at [301, 39] on button "increment number" at bounding box center [301, 40] width 8 height 8
click at [267, 243] on button "Done scanning" at bounding box center [263, 244] width 94 height 13
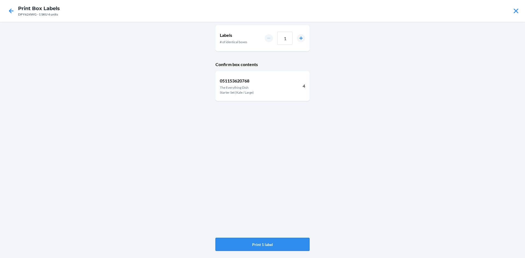
click at [273, 245] on button "Print 1 label" at bounding box center [263, 244] width 94 height 13
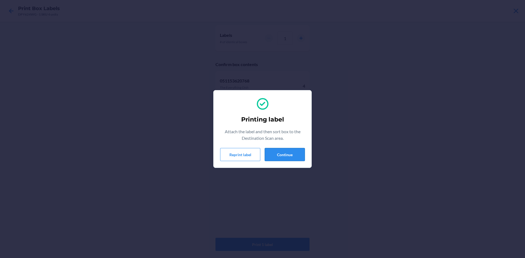
click at [279, 152] on button "Continue" at bounding box center [285, 154] width 40 height 13
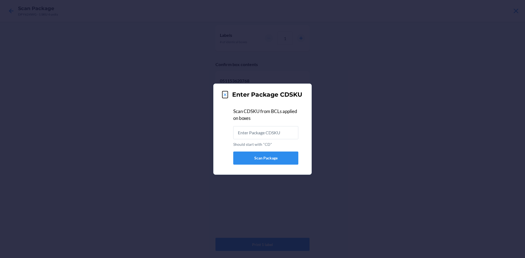
click at [225, 94] on icon at bounding box center [224, 94] width 5 height 5
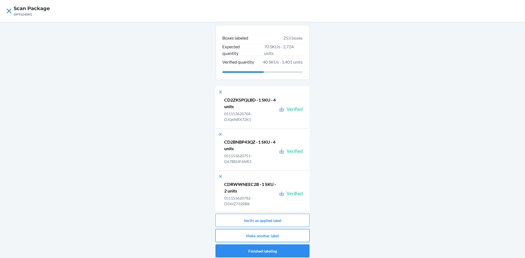
click at [274, 234] on button "Make another label" at bounding box center [263, 235] width 94 height 13
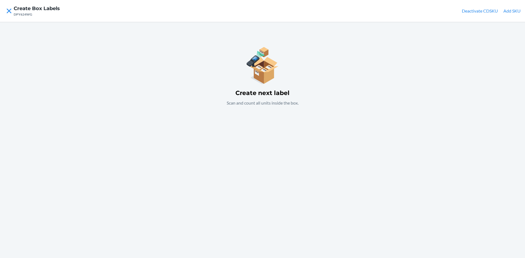
click at [509, 11] on button "Add SKU" at bounding box center [512, 11] width 17 height 7
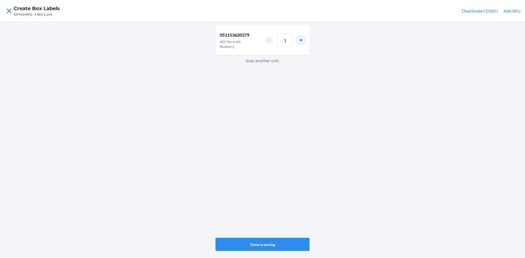
click at [301, 40] on button "increment number" at bounding box center [301, 40] width 8 height 8
click at [281, 246] on button "Done scanning" at bounding box center [263, 244] width 94 height 13
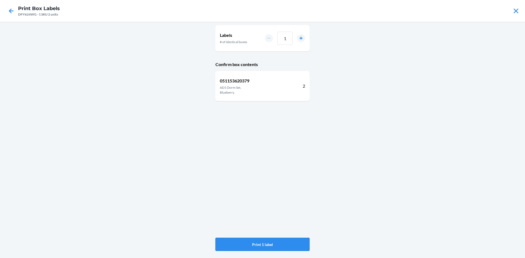
click at [277, 245] on button "Print 1 label" at bounding box center [263, 244] width 94 height 13
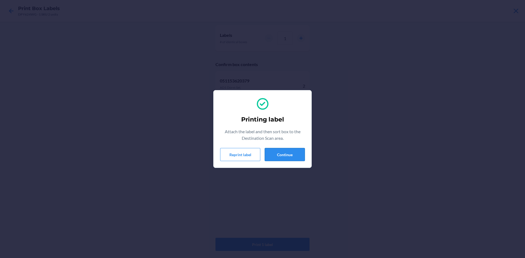
click at [280, 152] on button "Continue" at bounding box center [285, 154] width 40 height 13
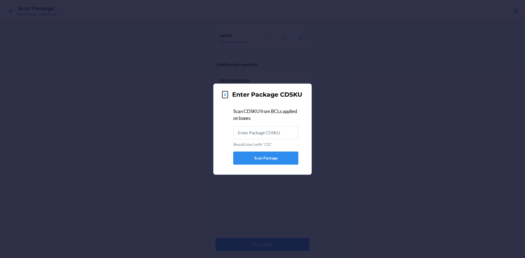
click at [226, 94] on icon at bounding box center [224, 94] width 5 height 5
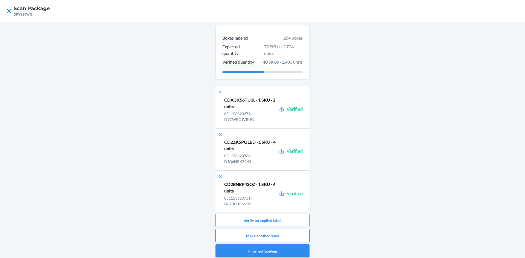
click at [274, 236] on button "Make another label" at bounding box center [263, 235] width 94 height 13
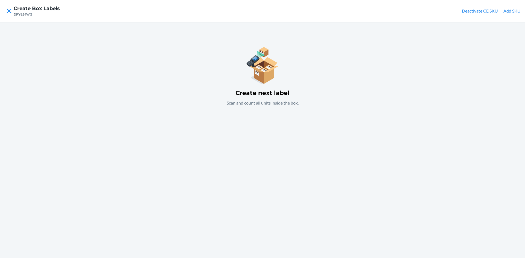
click at [512, 10] on button "Add SKU" at bounding box center [512, 11] width 17 height 7
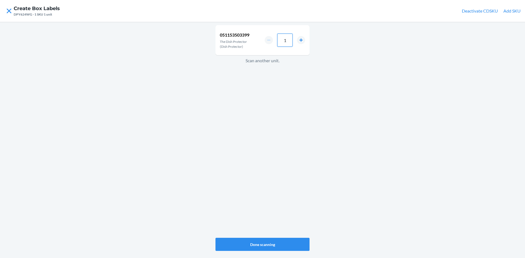
click at [286, 41] on input "1" at bounding box center [284, 40] width 15 height 13
click at [275, 244] on button "Done scanning" at bounding box center [263, 244] width 94 height 13
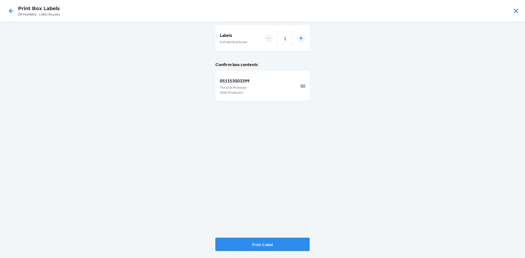
click at [278, 243] on button "Print 1 label" at bounding box center [263, 244] width 94 height 13
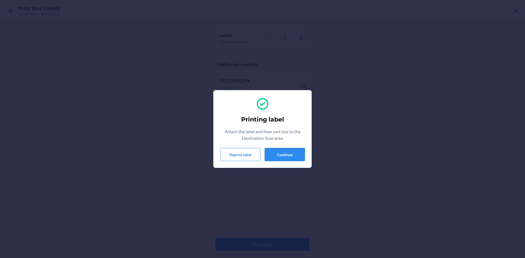
click at [272, 153] on button "Continue" at bounding box center [285, 154] width 40 height 13
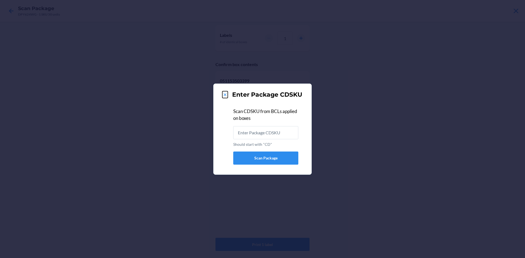
click at [225, 95] on icon at bounding box center [225, 95] width 3 height 3
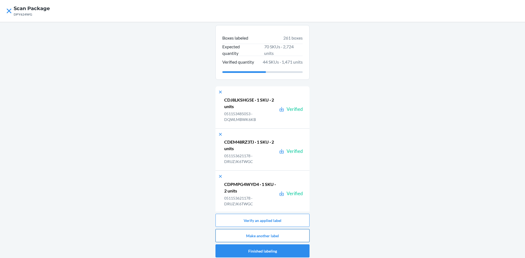
click at [285, 235] on button "Make another label" at bounding box center [263, 235] width 94 height 13
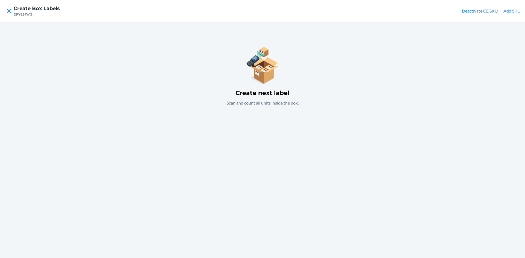
click at [515, 10] on button "Add SKU" at bounding box center [512, 11] width 17 height 7
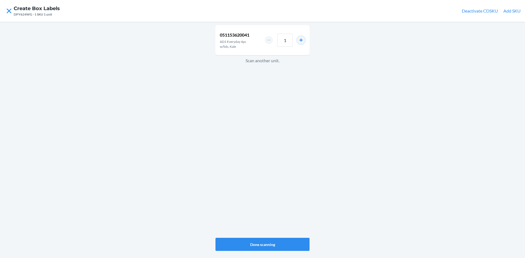
click at [302, 39] on button "increment number" at bounding box center [301, 40] width 8 height 8
click at [288, 244] on button "Done scanning" at bounding box center [263, 244] width 94 height 13
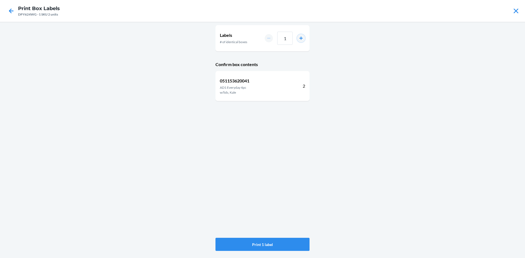
click at [302, 39] on button "increment number" at bounding box center [301, 38] width 8 height 8
click at [303, 38] on button "increment number" at bounding box center [301, 38] width 8 height 8
click at [304, 38] on button "increment number" at bounding box center [301, 38] width 8 height 8
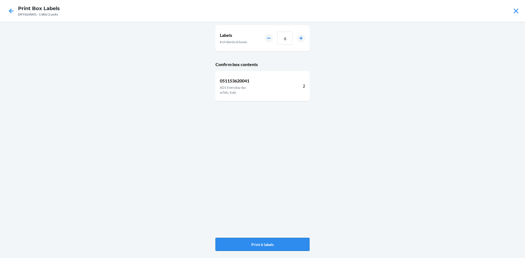
click at [281, 243] on button "Print 6 labels" at bounding box center [263, 244] width 94 height 13
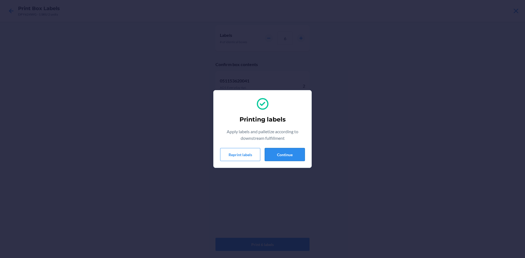
click at [296, 155] on button "Continue" at bounding box center [285, 154] width 40 height 13
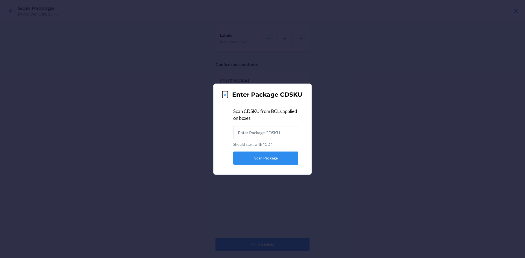
click at [224, 95] on icon at bounding box center [224, 94] width 5 height 5
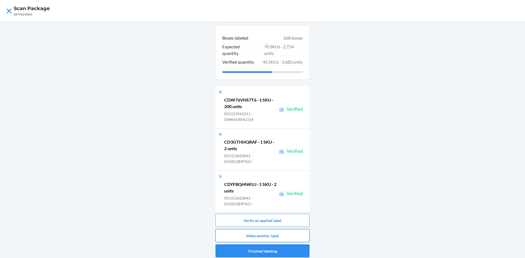
click at [289, 238] on button "Make another label" at bounding box center [263, 235] width 94 height 13
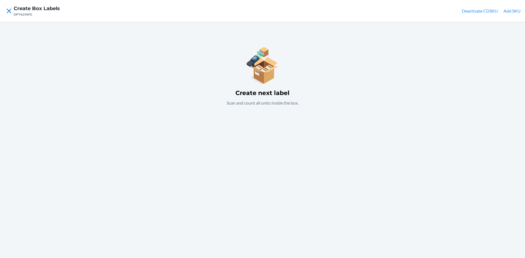
click at [513, 10] on button "Add SKU" at bounding box center [512, 11] width 17 height 7
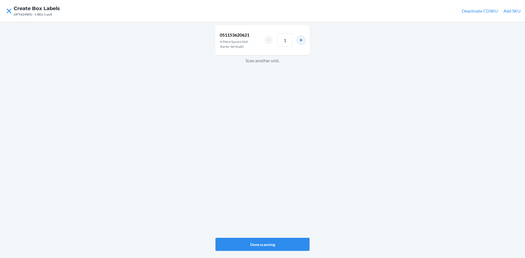
click at [301, 39] on button "increment number" at bounding box center [301, 40] width 8 height 8
click at [278, 244] on button "Done scanning" at bounding box center [263, 244] width 94 height 13
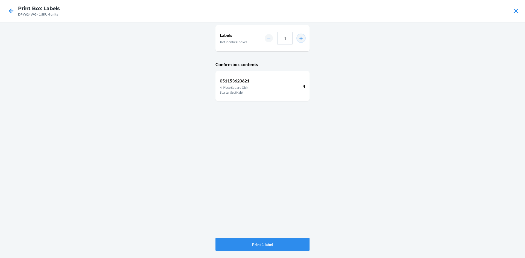
click at [301, 40] on button "increment number" at bounding box center [301, 38] width 8 height 8
click at [302, 40] on button "increment number" at bounding box center [301, 38] width 8 height 8
click at [284, 243] on button "Print 3 labels" at bounding box center [263, 244] width 94 height 13
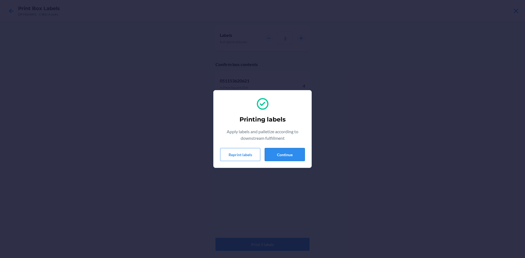
click at [283, 153] on button "Continue" at bounding box center [285, 154] width 40 height 13
